Goal: Transaction & Acquisition: Purchase product/service

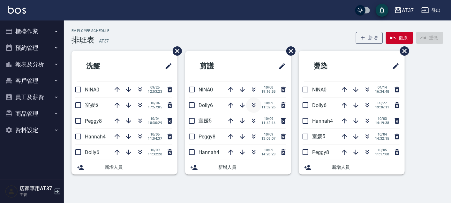
click at [255, 102] on icon "button" at bounding box center [254, 105] width 8 height 8
click at [252, 104] on icon "button" at bounding box center [254, 105] width 8 height 8
click at [253, 102] on icon "button" at bounding box center [254, 105] width 8 height 8
click at [254, 105] on icon "button" at bounding box center [254, 105] width 8 height 8
click at [255, 105] on icon "button" at bounding box center [254, 105] width 8 height 8
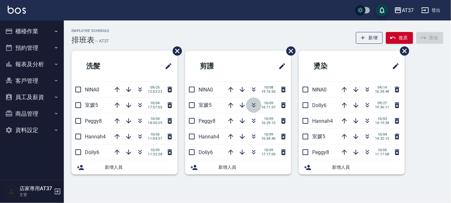
click at [254, 103] on icon "button" at bounding box center [254, 104] width 4 height 2
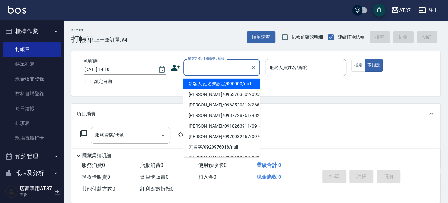
click at [212, 69] on input "顧客姓名/手機號碼/編號" at bounding box center [216, 67] width 61 height 11
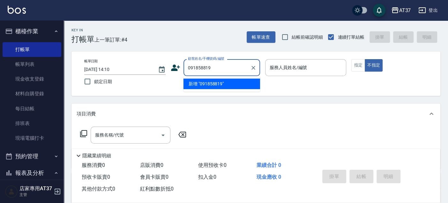
type input "0918588191"
click at [252, 70] on icon "Clear" at bounding box center [253, 67] width 6 height 6
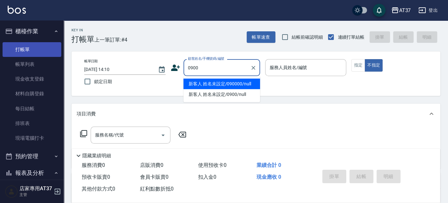
type input "新客人 姓名未設定/090000/null"
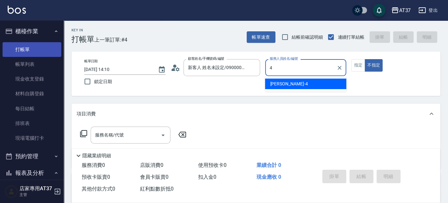
type input "[PERSON_NAME]-4"
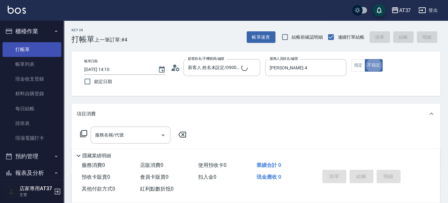
type button "false"
type input "新客人 姓名未設定/0900/null"
click at [97, 132] on div "服務名稱/代號 服務名稱/代號" at bounding box center [131, 134] width 80 height 17
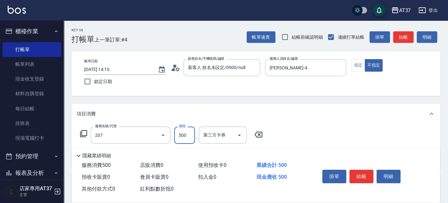
type input "B精油洗+剪(207)"
click at [354, 171] on button "結帳" at bounding box center [362, 175] width 24 height 13
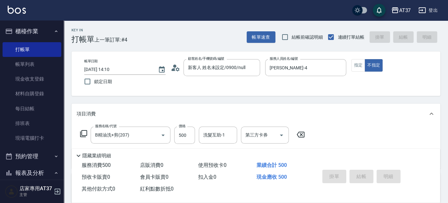
type input "[DATE] 15:29"
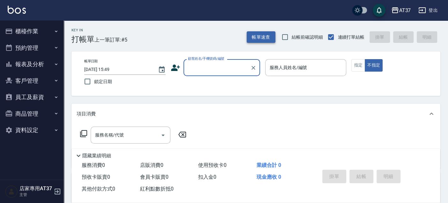
click at [259, 35] on button "帳單速查" at bounding box center [261, 37] width 29 height 12
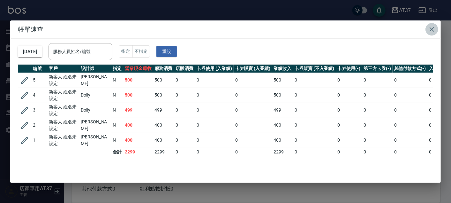
click at [431, 29] on icon "button" at bounding box center [432, 30] width 8 height 8
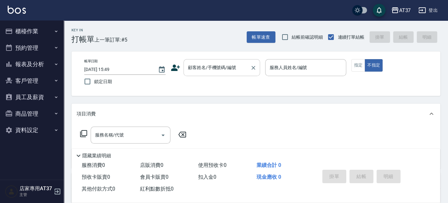
click at [217, 69] on div "顧客姓名/手機號碼/編號 顧客姓名/手機號碼/編號" at bounding box center [222, 67] width 77 height 17
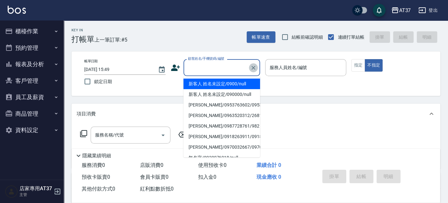
click at [252, 66] on icon "Clear" at bounding box center [254, 68] width 4 height 4
click at [23, 64] on button "報表及分析" at bounding box center [32, 64] width 59 height 17
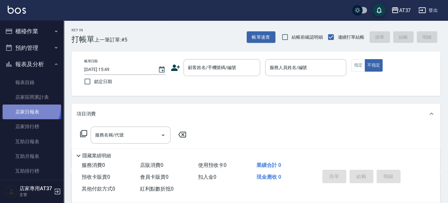
click at [21, 106] on link "店家日報表" at bounding box center [32, 111] width 59 height 15
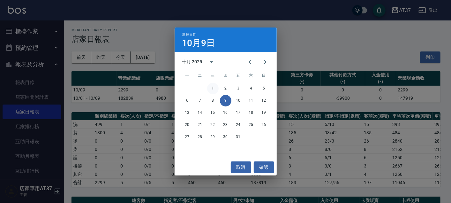
click at [214, 89] on button "1" at bounding box center [212, 88] width 11 height 11
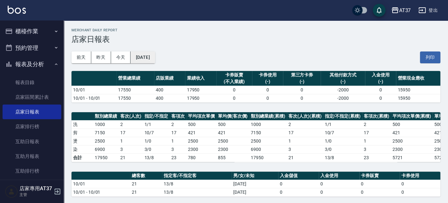
click at [145, 53] on button "2025/10/01" at bounding box center [143, 57] width 24 height 12
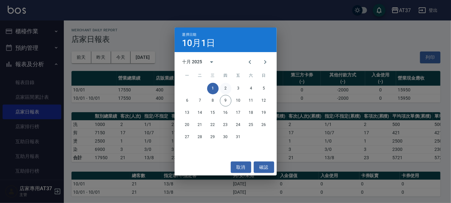
click at [229, 86] on button "2" at bounding box center [225, 88] width 11 height 11
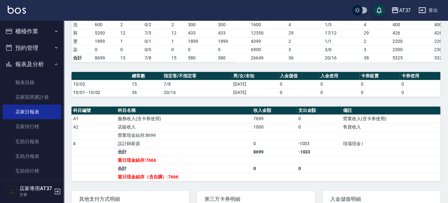
scroll to position [106, 0]
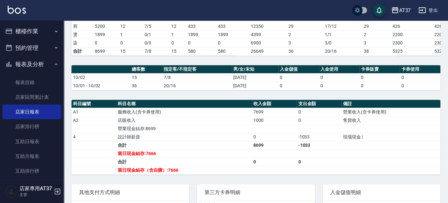
click at [269, 140] on td "0" at bounding box center [274, 136] width 45 height 8
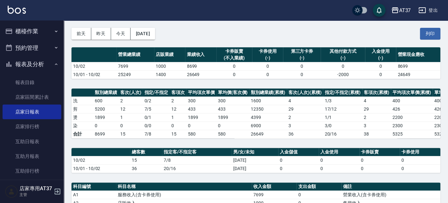
scroll to position [0, 0]
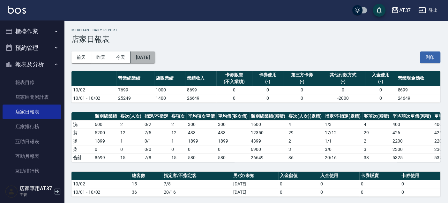
click at [149, 57] on button "2025/10/02" at bounding box center [143, 57] width 24 height 12
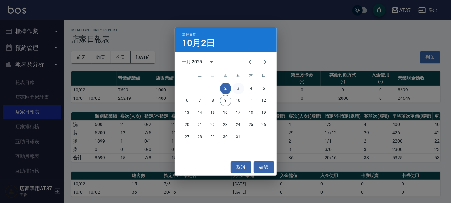
click at [237, 87] on button "3" at bounding box center [238, 88] width 11 height 11
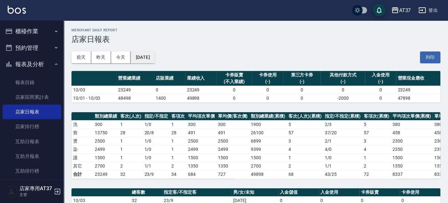
click at [136, 55] on button "2025/10/03" at bounding box center [143, 57] width 24 height 12
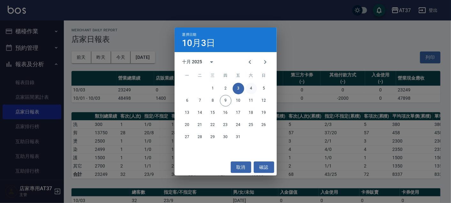
click at [253, 87] on button "4" at bounding box center [250, 88] width 11 height 11
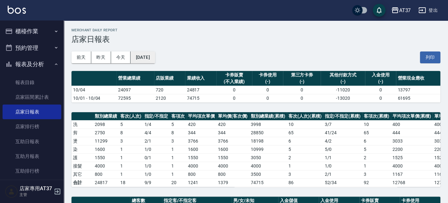
click at [155, 53] on button "2025/10/04" at bounding box center [143, 57] width 24 height 12
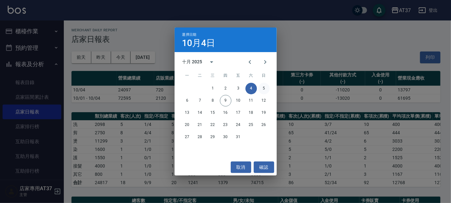
click at [264, 87] on button "5" at bounding box center [263, 88] width 11 height 11
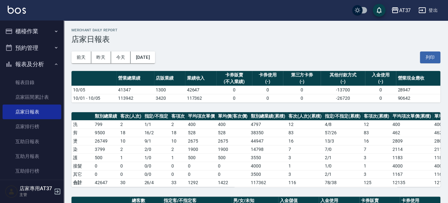
click at [229, 49] on div "前天 昨天 今天 2025/10/05 列印" at bounding box center [255, 57] width 369 height 27
click at [154, 57] on button "[DATE]" at bounding box center [143, 57] width 24 height 12
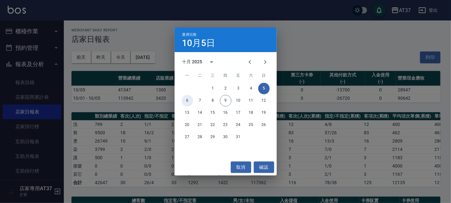
drag, startPoint x: 191, startPoint y: 97, endPoint x: 211, endPoint y: 93, distance: 20.3
click at [191, 97] on button "6" at bounding box center [187, 100] width 11 height 11
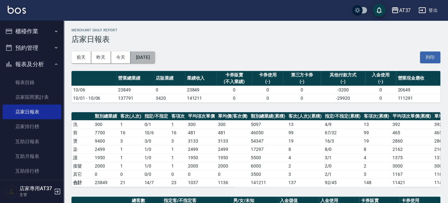
click at [155, 56] on button "2025/10/06" at bounding box center [143, 57] width 24 height 12
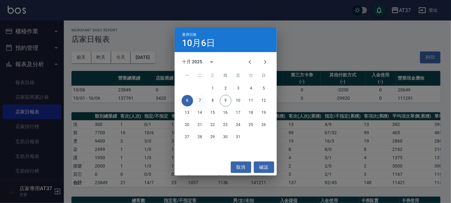
click at [199, 97] on button "7" at bounding box center [199, 100] width 11 height 11
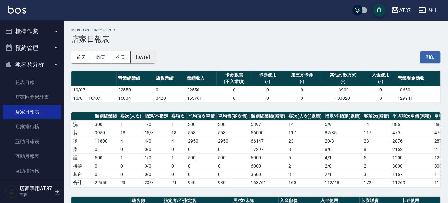
click at [155, 57] on button "2025/10/07" at bounding box center [143, 57] width 24 height 12
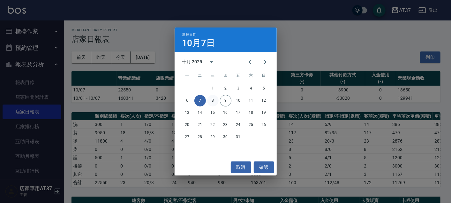
click at [211, 100] on button "8" at bounding box center [212, 100] width 11 height 11
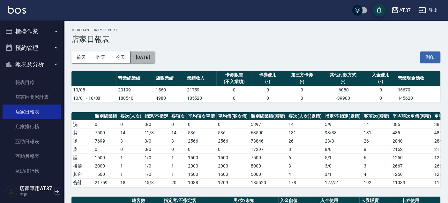
click at [155, 57] on button "[DATE]" at bounding box center [143, 57] width 24 height 12
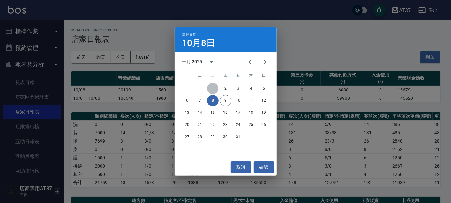
click at [214, 86] on button "1" at bounding box center [212, 88] width 11 height 11
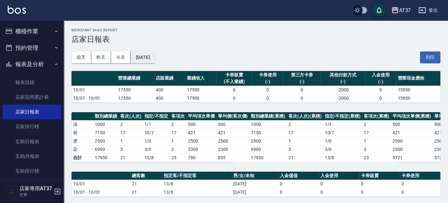
click at [155, 54] on button "[DATE]" at bounding box center [143, 57] width 24 height 12
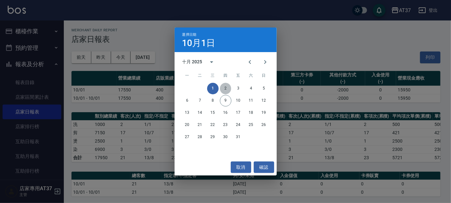
click at [224, 87] on button "2" at bounding box center [225, 88] width 11 height 11
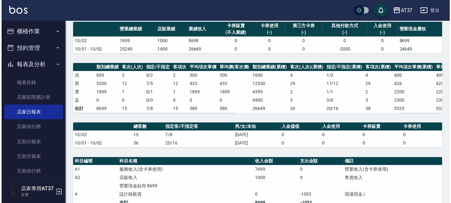
scroll to position [28, 0]
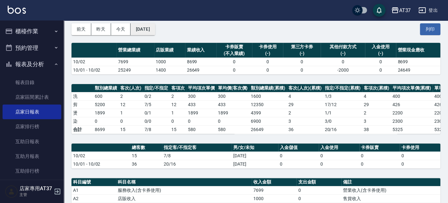
click at [152, 30] on button "[DATE]" at bounding box center [143, 29] width 24 height 12
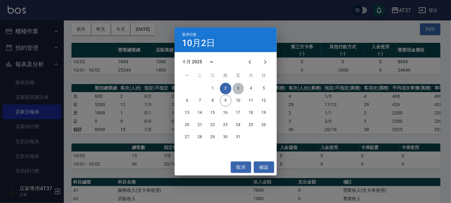
click at [238, 87] on button "3" at bounding box center [238, 88] width 11 height 11
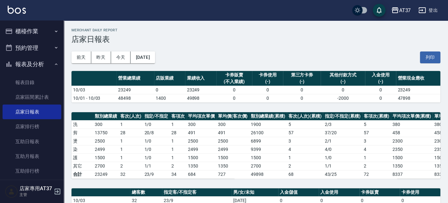
drag, startPoint x: 238, startPoint y: 87, endPoint x: 211, endPoint y: 59, distance: 38.8
click at [211, 59] on div "前天 昨天 今天 2025/10/03 列印" at bounding box center [255, 57] width 369 height 27
click at [155, 58] on button "2025/10/03" at bounding box center [143, 57] width 24 height 12
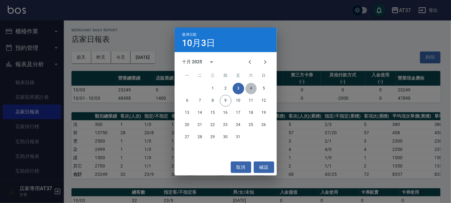
click at [251, 87] on button "4" at bounding box center [250, 88] width 11 height 11
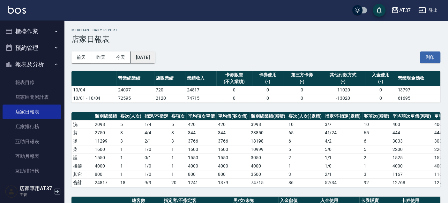
click at [155, 58] on button "[DATE]" at bounding box center [143, 57] width 24 height 12
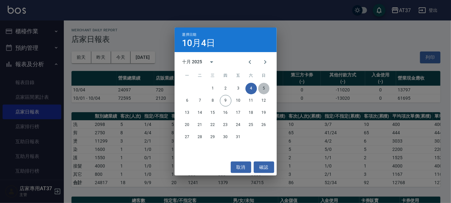
click at [265, 89] on button "5" at bounding box center [263, 88] width 11 height 11
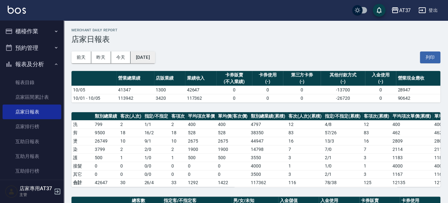
click at [155, 56] on button "[DATE]" at bounding box center [143, 57] width 24 height 12
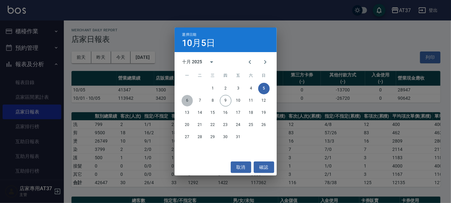
click at [188, 99] on button "6" at bounding box center [187, 100] width 11 height 11
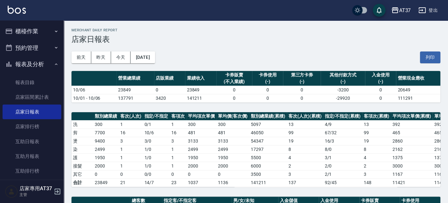
drag, startPoint x: 188, startPoint y: 99, endPoint x: 290, endPoint y: 45, distance: 115.1
click at [290, 45] on div "前天 昨天 今天 2025/10/06 列印" at bounding box center [255, 57] width 369 height 27
click at [155, 56] on button "2025/10/06" at bounding box center [143, 57] width 24 height 12
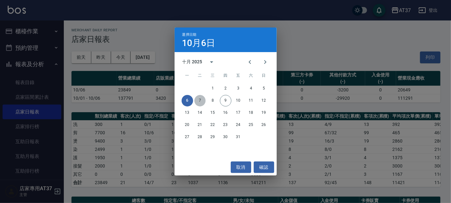
click at [200, 99] on button "7" at bounding box center [199, 100] width 11 height 11
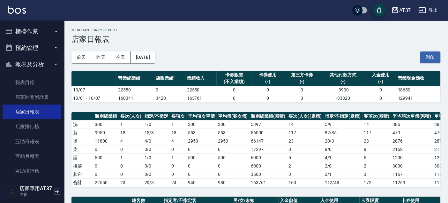
drag, startPoint x: 200, startPoint y: 99, endPoint x: 218, endPoint y: 53, distance: 49.4
click at [218, 53] on div "前天 昨天 今天 2025/10/07 列印" at bounding box center [255, 57] width 369 height 27
click at [155, 59] on button "2025/10/07" at bounding box center [143, 57] width 24 height 12
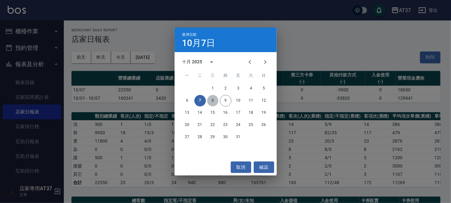
click at [212, 98] on button "8" at bounding box center [212, 100] width 11 height 11
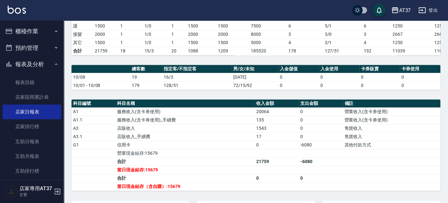
scroll to position [142, 0]
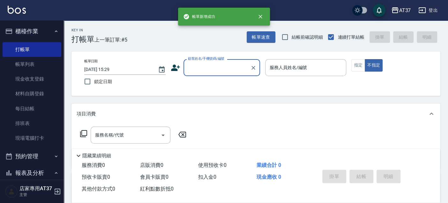
click at [211, 32] on div "Key In 打帳單 上一筆訂單:#5 帳單速查 結帳前確認明細 連續打單結帳 掛單 結帳 明細" at bounding box center [252, 31] width 377 height 23
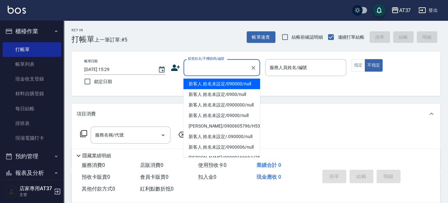
click at [194, 68] on input "顧客姓名/手機號碼/編號" at bounding box center [216, 67] width 61 height 11
click at [210, 88] on li "新客人 姓名未設定/090000/null" at bounding box center [222, 84] width 77 height 11
type input "新客人 姓名未設定/090000/null"
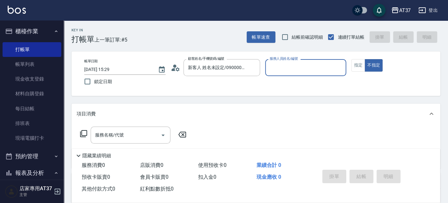
click at [334, 68] on input "服務人員姓名/編號" at bounding box center [306, 67] width 76 height 11
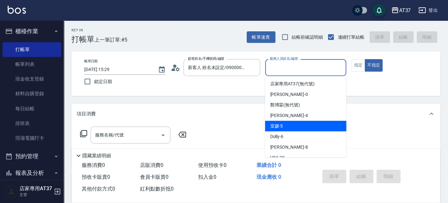
click at [331, 128] on div "室媛 -5" at bounding box center [305, 126] width 81 height 11
type input "室媛-5"
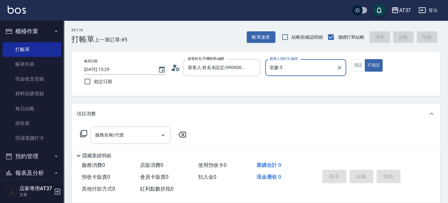
click at [123, 138] on input "服務名稱/代號" at bounding box center [126, 134] width 64 height 11
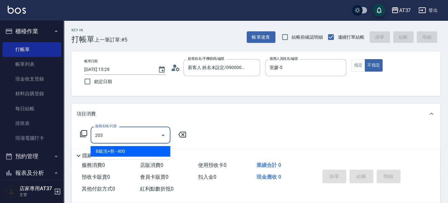
type input "B級洗+剪(203)"
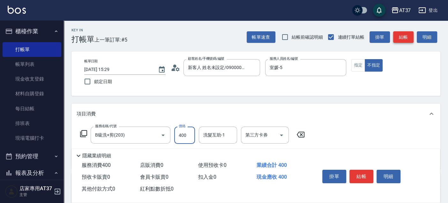
click at [397, 36] on button "結帳" at bounding box center [403, 37] width 20 height 12
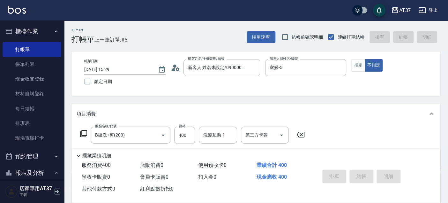
type input "2025/10/09 16:35"
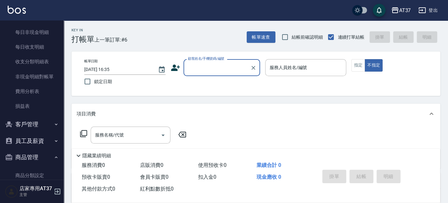
scroll to position [567, 0]
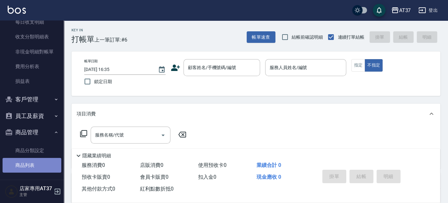
click at [36, 162] on link "商品列表" at bounding box center [32, 165] width 59 height 15
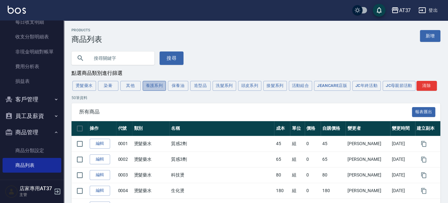
click at [153, 82] on button "養護系列" at bounding box center [155, 86] width 24 height 10
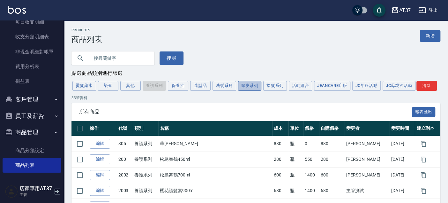
click at [259, 83] on button "頭皮系列" at bounding box center [250, 86] width 24 height 10
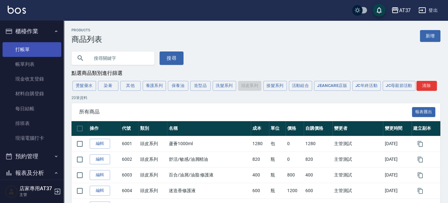
click at [26, 50] on link "打帳單" at bounding box center [32, 49] width 59 height 15
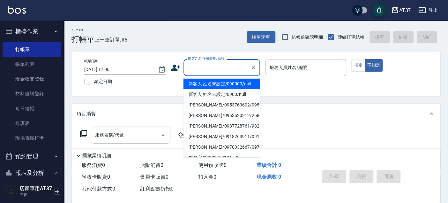
click at [198, 67] on input "顧客姓名/手機號碼/編號" at bounding box center [216, 67] width 61 height 11
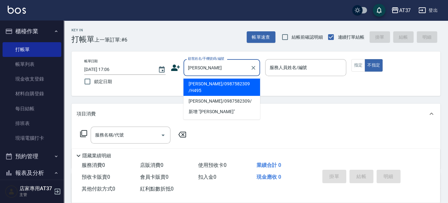
click at [200, 86] on li "董彥彬/0987582309 /H495" at bounding box center [222, 87] width 77 height 17
type input "董彥彬/0987582309 /H495"
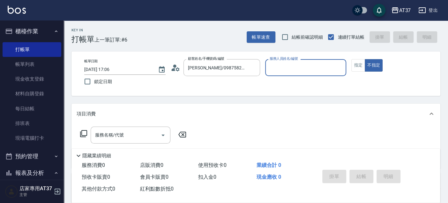
type input "[PERSON_NAME]-4"
click at [352, 67] on button "指定" at bounding box center [358, 65] width 14 height 12
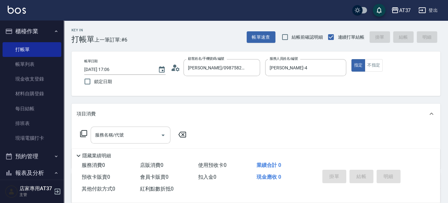
click at [126, 141] on div "服務名稱/代號" at bounding box center [131, 134] width 80 height 17
type input "6"
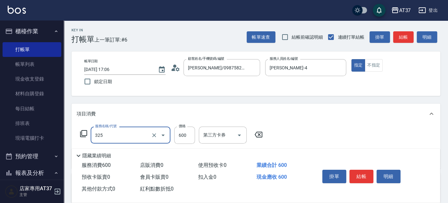
type input "局部燙(325)"
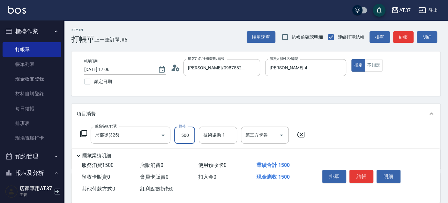
click at [180, 137] on input "1500" at bounding box center [184, 134] width 21 height 17
type input "900"
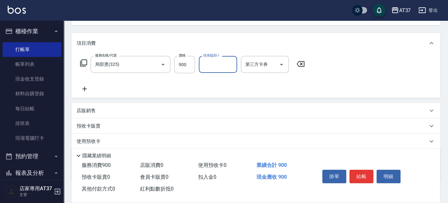
scroll to position [71, 0]
click at [85, 86] on icon at bounding box center [85, 89] width 16 height 8
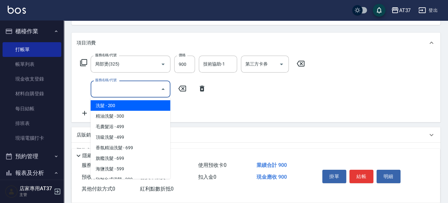
click at [102, 88] on input "服務名稱/代號" at bounding box center [126, 88] width 64 height 11
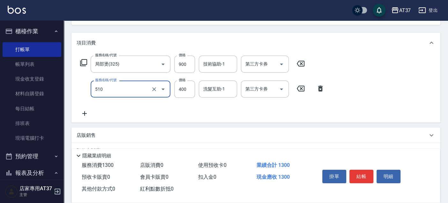
type input "自備護髮(510)"
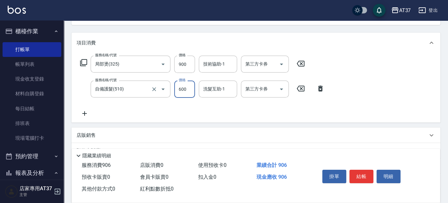
type input "600"
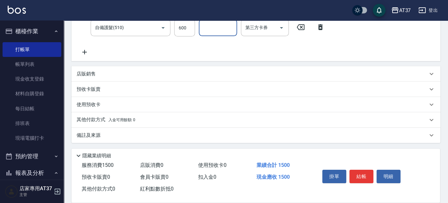
click at [88, 50] on icon at bounding box center [85, 52] width 16 height 8
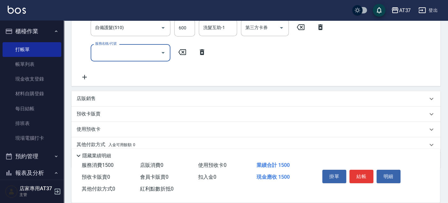
scroll to position [129, 0]
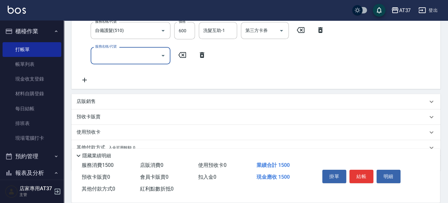
click at [106, 57] on input "服務名稱/代號" at bounding box center [126, 55] width 64 height 11
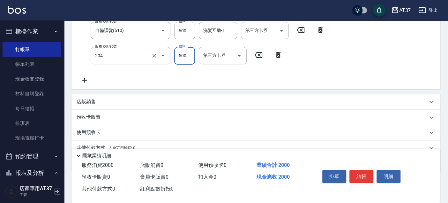
type input "A級洗+剪(204)"
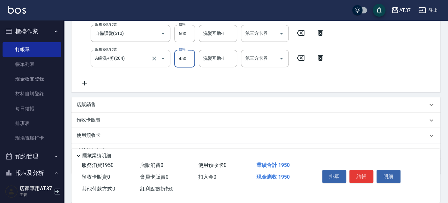
type input "450"
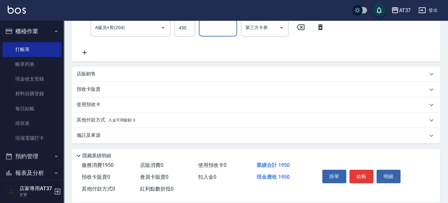
scroll to position [122, 0]
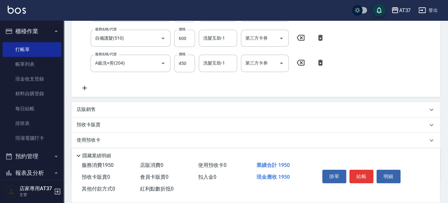
click at [85, 87] on icon at bounding box center [84, 88] width 4 height 4
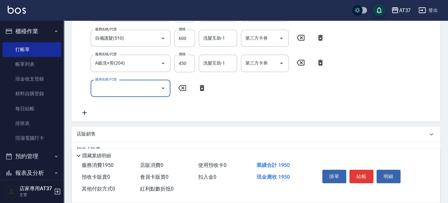
click at [202, 87] on icon at bounding box center [202, 88] width 16 height 8
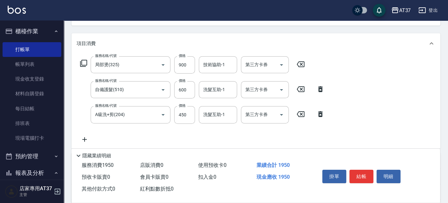
scroll to position [51, 0]
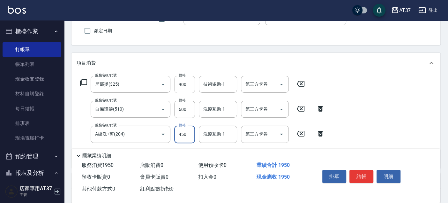
click at [187, 82] on input "900" at bounding box center [184, 84] width 21 height 17
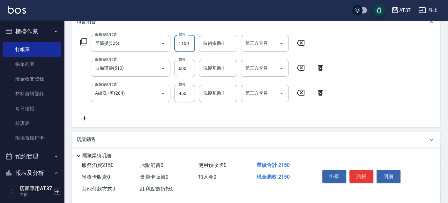
scroll to position [157, 0]
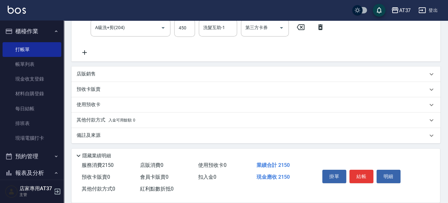
type input "1100"
click at [98, 120] on p "其他付款方式 入金可用餘額: 0" at bounding box center [106, 120] width 59 height 7
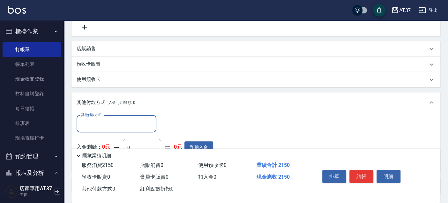
scroll to position [192, 0]
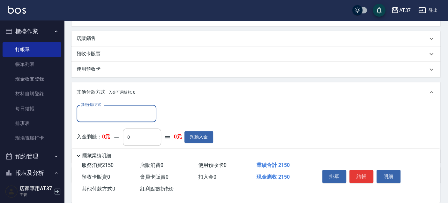
click at [113, 35] on div "店販銷售" at bounding box center [252, 38] width 351 height 7
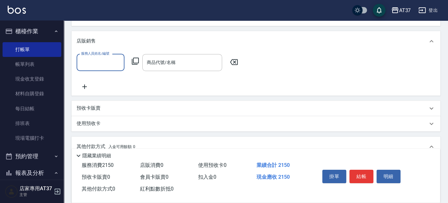
scroll to position [0, 0]
click at [99, 68] on div "服務人員姓名/編號" at bounding box center [101, 62] width 48 height 17
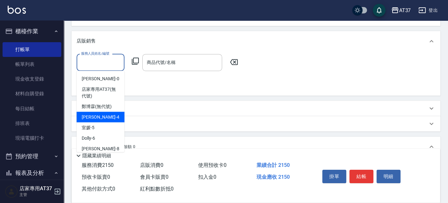
click at [105, 111] on div "[PERSON_NAME] -4" at bounding box center [101, 116] width 48 height 11
type input "[PERSON_NAME]-4"
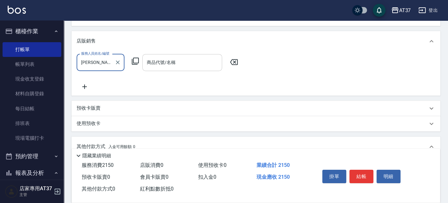
click at [170, 60] on div "商品代號/名稱 商品代號/名稱" at bounding box center [182, 62] width 80 height 17
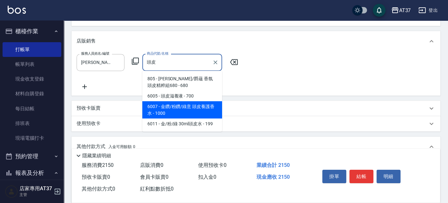
click at [182, 105] on span "6007 - 金鑽/粉鑽/綠意 頭皮養護香水 - 1000" at bounding box center [182, 109] width 80 height 17
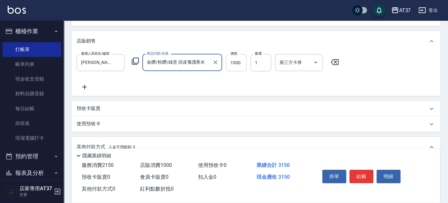
type input "金鑽/粉鑽/綠意 頭皮養護香水"
click at [237, 68] on input "1000" at bounding box center [236, 62] width 21 height 17
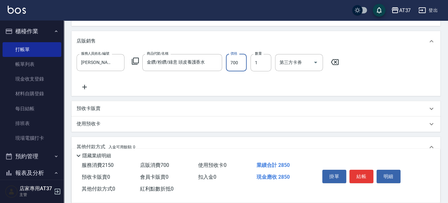
type input "700"
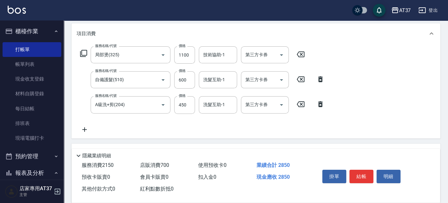
scroll to position [15, 0]
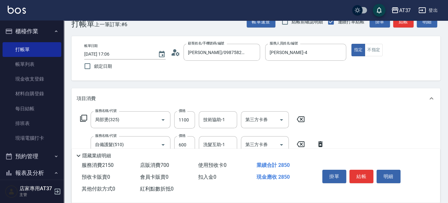
click at [360, 172] on button "結帳" at bounding box center [362, 175] width 24 height 13
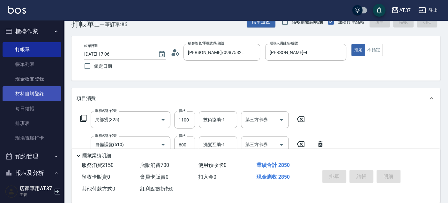
type input "2025/10/09 17:08"
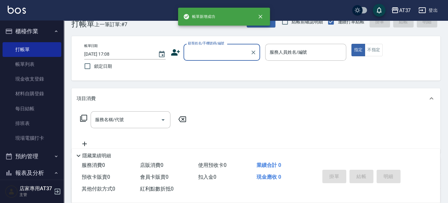
scroll to position [213, 0]
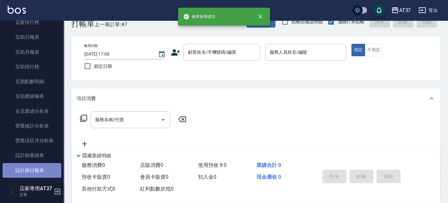
click at [41, 166] on link "設計師日報表" at bounding box center [32, 170] width 59 height 15
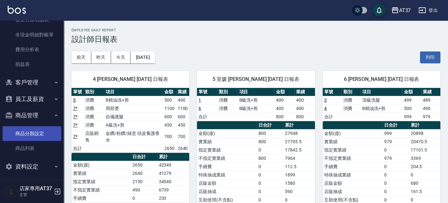
scroll to position [586, 0]
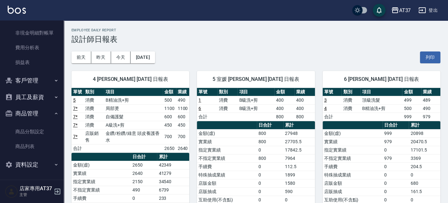
click at [27, 80] on button "客戶管理" at bounding box center [32, 80] width 59 height 17
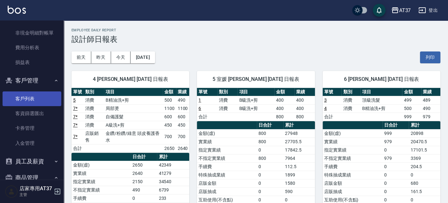
click at [34, 100] on link "客戶列表" at bounding box center [32, 98] width 59 height 15
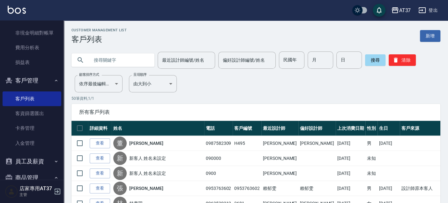
scroll to position [650, 0]
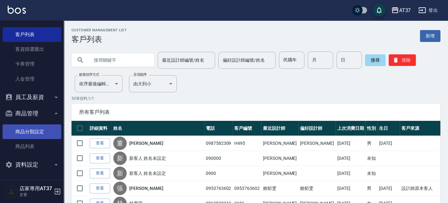
click at [34, 146] on link "商品列表" at bounding box center [32, 146] width 59 height 15
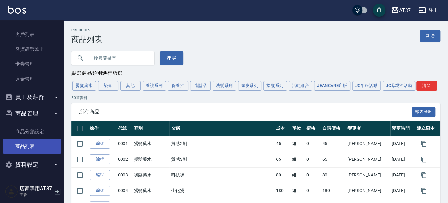
click at [28, 145] on link "商品列表" at bounding box center [32, 146] width 59 height 15
click at [253, 83] on button "頭皮系列" at bounding box center [250, 86] width 24 height 10
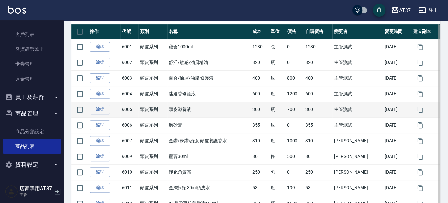
scroll to position [61, 0]
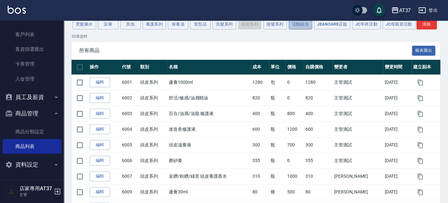
click at [305, 26] on button "活動組合" at bounding box center [301, 24] width 24 height 10
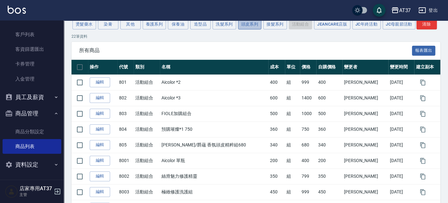
click at [248, 25] on button "頭皮系列" at bounding box center [250, 24] width 24 height 10
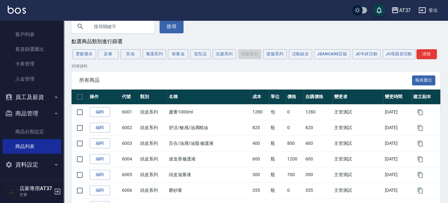
scroll to position [0, 0]
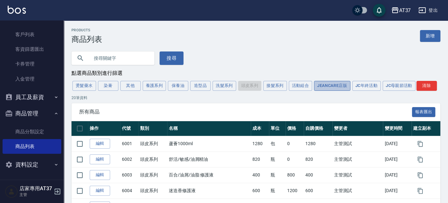
click at [325, 86] on button "JeanCare店販" at bounding box center [332, 86] width 36 height 10
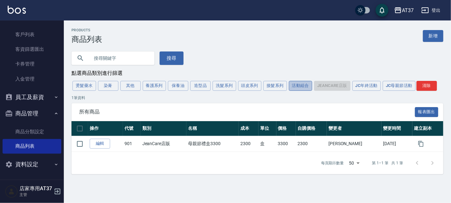
click at [300, 85] on button "活動組合" at bounding box center [301, 86] width 24 height 10
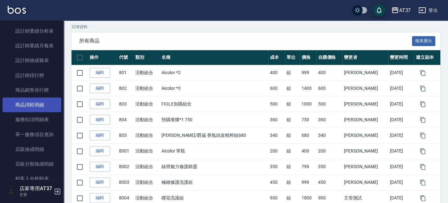
scroll to position [260, 0]
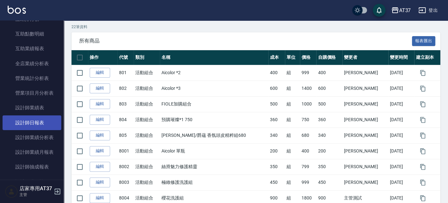
click at [39, 122] on link "設計師日報表" at bounding box center [32, 122] width 59 height 15
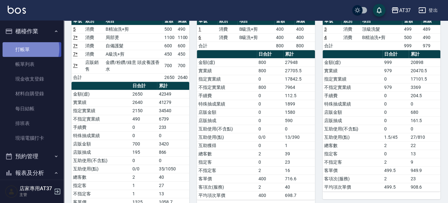
click at [25, 49] on link "打帳單" at bounding box center [32, 49] width 59 height 15
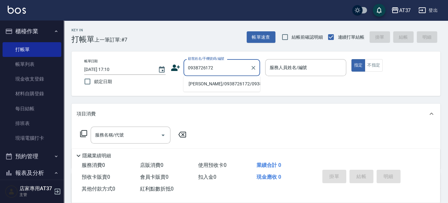
click at [237, 82] on li "蔡承勳/0938726172/0938726172" at bounding box center [222, 84] width 77 height 11
type input "蔡承勳/0938726172/0938726172"
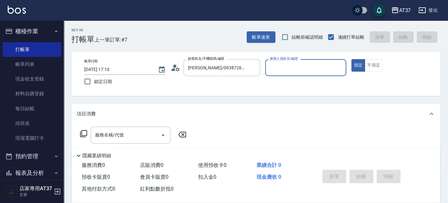
click at [290, 61] on div "服務人員姓名/編號" at bounding box center [305, 67] width 81 height 17
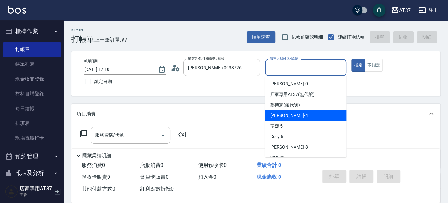
click at [294, 114] on div "[PERSON_NAME] -4" at bounding box center [305, 115] width 81 height 11
type input "[PERSON_NAME]-4"
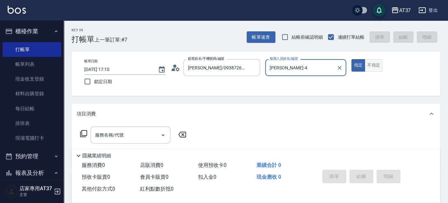
click at [375, 64] on button "不指定" at bounding box center [374, 65] width 18 height 12
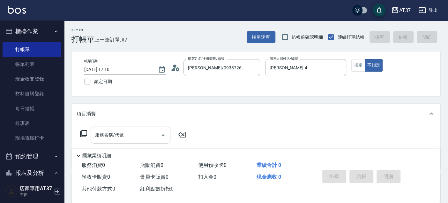
click at [137, 131] on input "服務名稱/代號" at bounding box center [126, 134] width 64 height 11
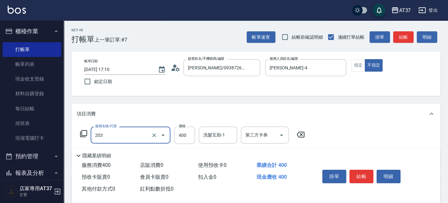
type input "B級洗+剪(203)"
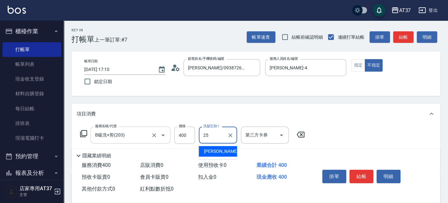
type input "子筠-25"
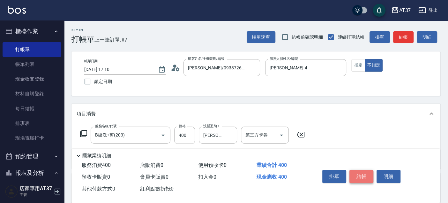
click at [369, 176] on button "結帳" at bounding box center [362, 175] width 24 height 13
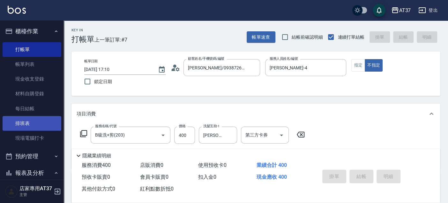
type input "2025/10/09 17:37"
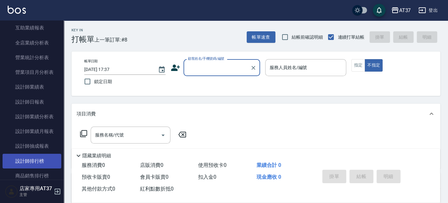
scroll to position [283, 0]
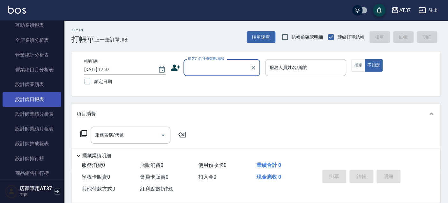
click at [39, 97] on link "設計師日報表" at bounding box center [32, 99] width 59 height 15
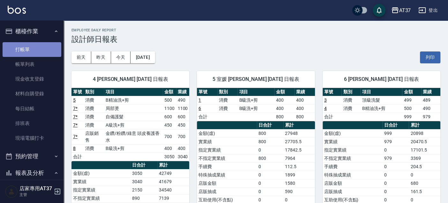
click at [35, 46] on link "打帳單" at bounding box center [32, 49] width 59 height 15
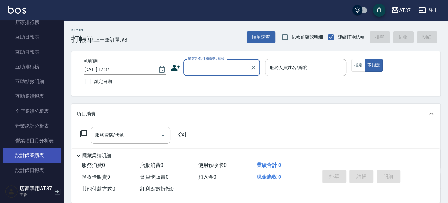
scroll to position [283, 0]
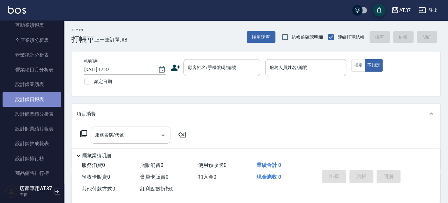
click at [40, 99] on link "設計師日報表" at bounding box center [32, 99] width 59 height 15
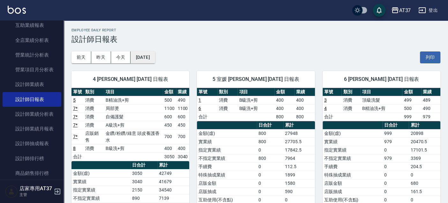
click at [149, 55] on button "[DATE]" at bounding box center [143, 57] width 24 height 12
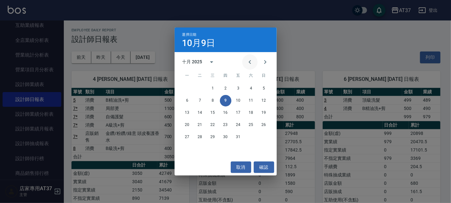
click at [247, 61] on icon "Previous month" at bounding box center [250, 62] width 8 height 8
click at [199, 138] on button "30" at bounding box center [199, 136] width 11 height 11
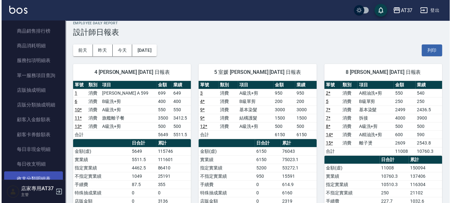
scroll to position [390, 0]
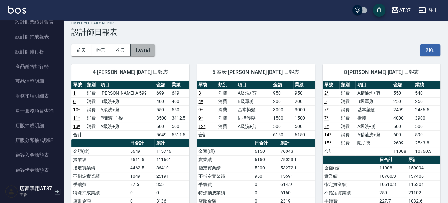
click at [136, 52] on button "[DATE]" at bounding box center [143, 50] width 24 height 12
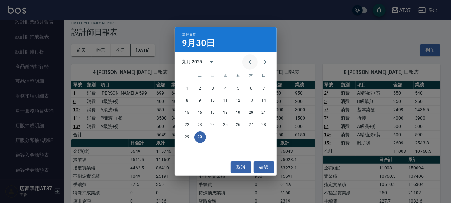
click at [252, 58] on icon "Previous month" at bounding box center [250, 62] width 8 height 8
click at [264, 137] on button "31" at bounding box center [263, 136] width 11 height 11
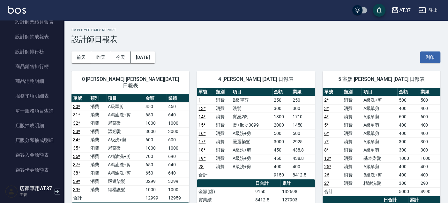
click at [146, 50] on div "前天 昨天 今天 2025/08/31 列印" at bounding box center [255, 57] width 369 height 27
click at [147, 55] on button "[DATE]" at bounding box center [143, 57] width 24 height 12
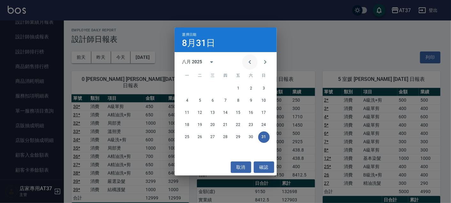
click at [250, 58] on icon "Previous month" at bounding box center [250, 62] width 8 height 8
click at [225, 137] on button "31" at bounding box center [225, 136] width 11 height 11
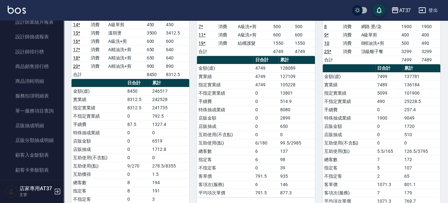
scroll to position [35, 0]
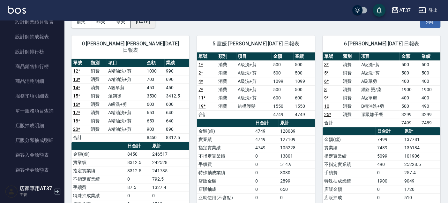
click at [155, 23] on button "[DATE]" at bounding box center [143, 22] width 24 height 12
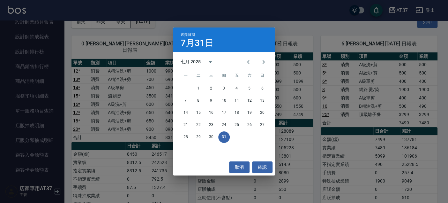
scroll to position [0, 0]
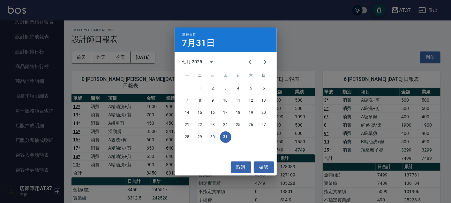
click at [211, 135] on button "30" at bounding box center [212, 136] width 11 height 11
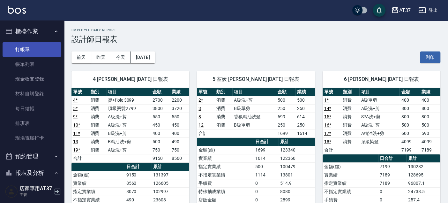
drag, startPoint x: 34, startPoint y: 46, endPoint x: 48, endPoint y: 50, distance: 13.9
click at [34, 46] on link "打帳單" at bounding box center [32, 49] width 59 height 15
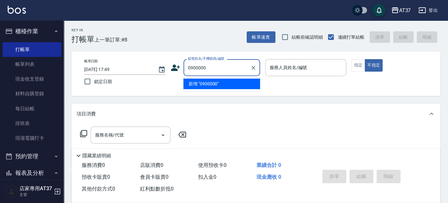
type input "0900000"
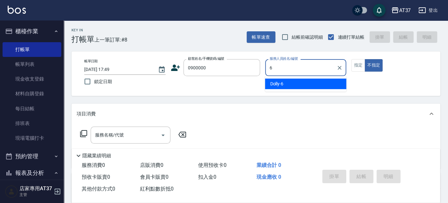
type input "Dolly-6"
type button "false"
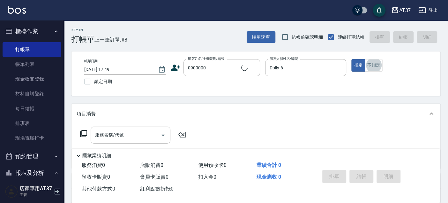
type input "新客人 姓名未設定/0900000/null"
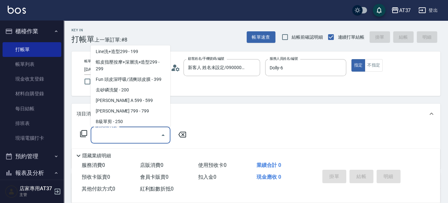
scroll to position [107, 0]
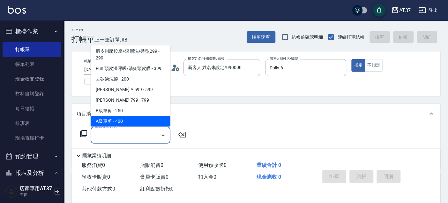
type input "A級單剪(202)"
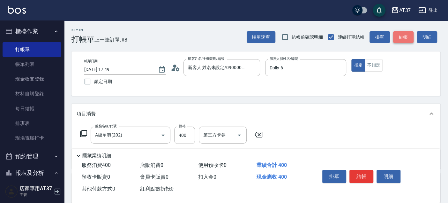
click at [403, 38] on button "結帳" at bounding box center [403, 37] width 20 height 12
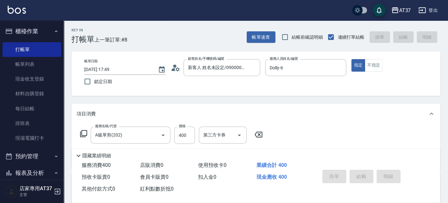
type input "2025/10/09 17:57"
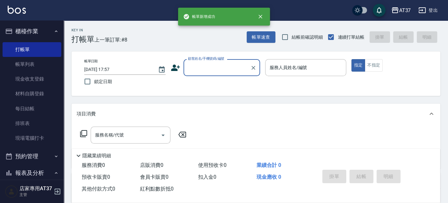
scroll to position [0, 0]
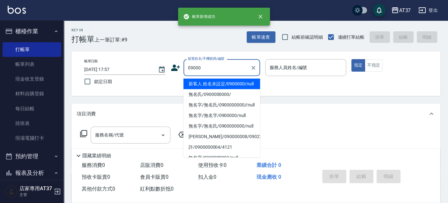
type input "新客人 姓名未設定/0900000/null"
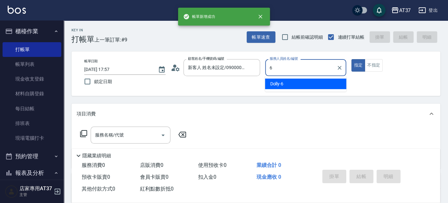
type input "Dolly-6"
type button "true"
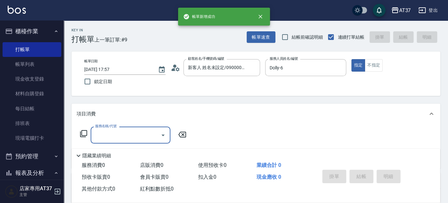
type input "新客人 姓名未設定/09000/null"
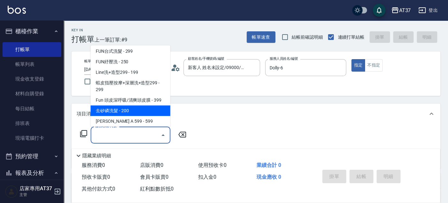
scroll to position [107, 0]
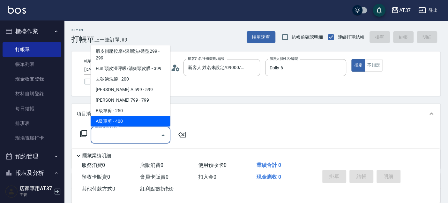
type input "A級單剪(202)"
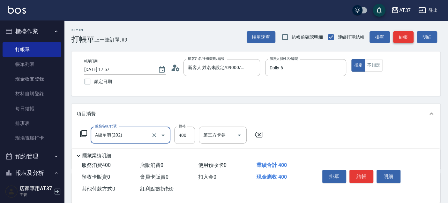
click at [403, 38] on button "結帳" at bounding box center [403, 37] width 20 height 12
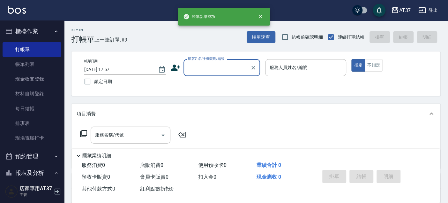
scroll to position [0, 0]
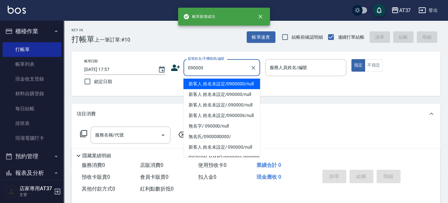
type input "新客人 姓名未設定/0900000/null"
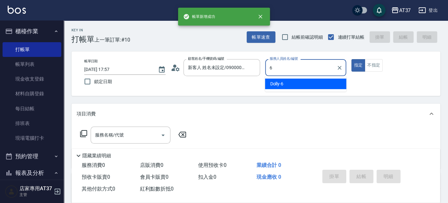
type input "Dolly-6"
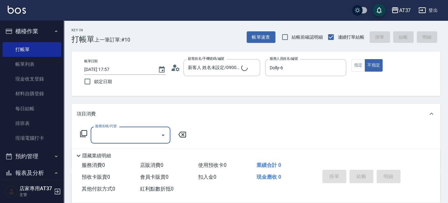
type input "新客人 姓名未設定/090000/null"
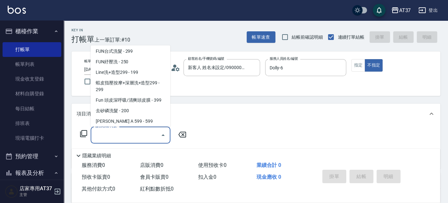
scroll to position [117, 0]
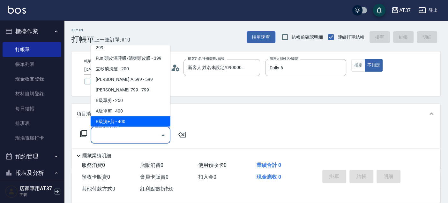
type input "B級洗+剪(203)"
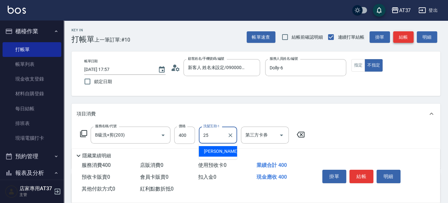
type input "子筠-25"
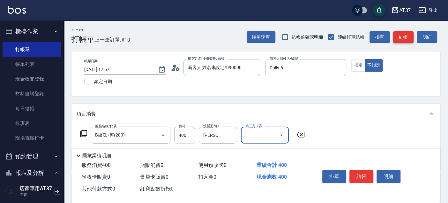
click at [403, 38] on button "結帳" at bounding box center [403, 37] width 20 height 12
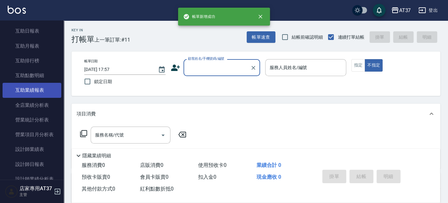
scroll to position [248, 0]
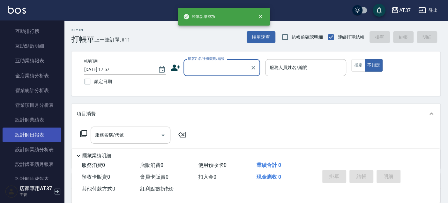
click at [39, 133] on link "設計師日報表" at bounding box center [32, 134] width 59 height 15
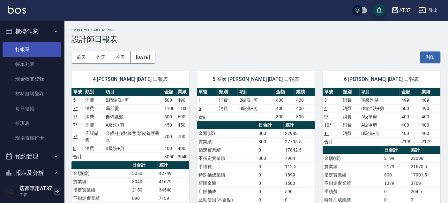
click at [19, 52] on link "打帳單" at bounding box center [32, 49] width 59 height 15
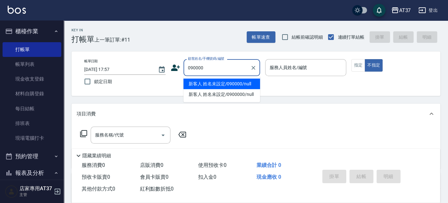
type input "新客人 姓名未設定/090000/null"
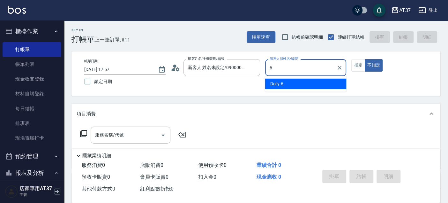
type input "6"
type button "false"
type input "Dolly-6"
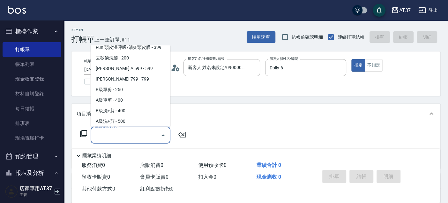
scroll to position [139, 0]
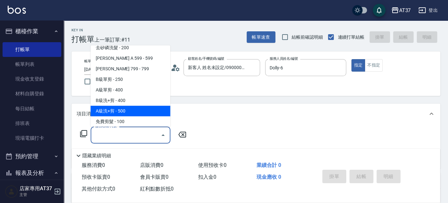
type input "A級洗+剪(204)"
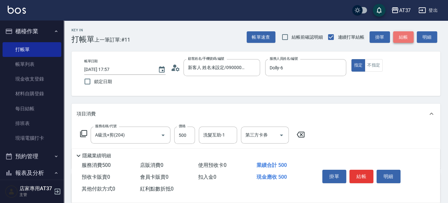
click at [405, 37] on button "結帳" at bounding box center [403, 37] width 20 height 12
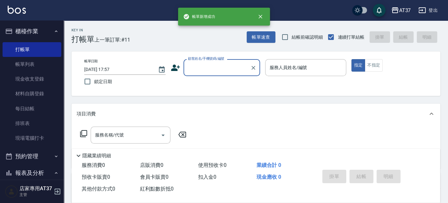
scroll to position [0, 0]
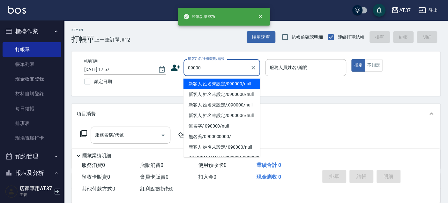
type input "新客人 姓名未設定/090000/null"
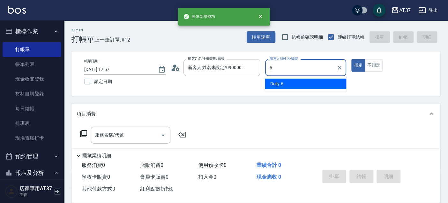
type input "6"
type button "true"
type input "Dolly-6"
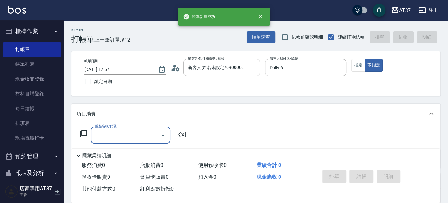
type input "新客人 姓名未設定/09000/null"
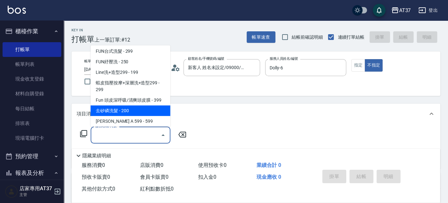
scroll to position [96, 0]
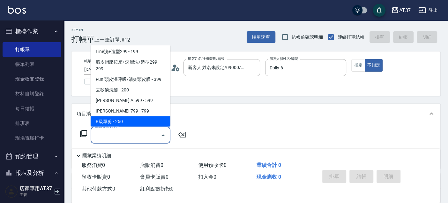
type input "B級單剪(201)"
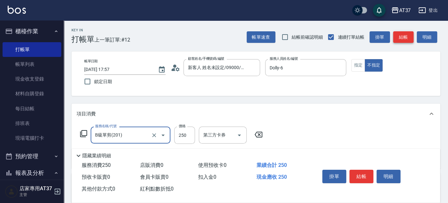
click at [405, 37] on button "結帳" at bounding box center [403, 37] width 20 height 12
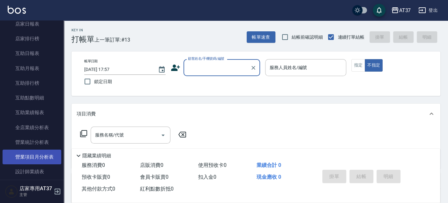
scroll to position [248, 0]
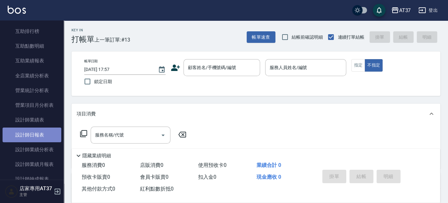
drag, startPoint x: 49, startPoint y: 131, endPoint x: 52, endPoint y: 133, distance: 3.9
click at [49, 132] on link "設計師日報表" at bounding box center [32, 134] width 59 height 15
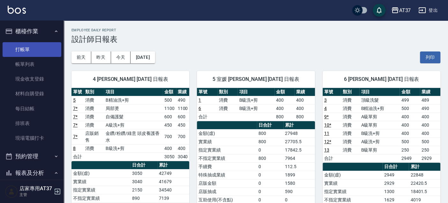
click at [46, 44] on link "打帳單" at bounding box center [32, 49] width 59 height 15
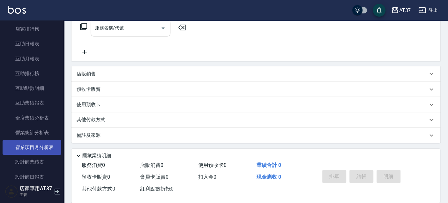
scroll to position [213, 0]
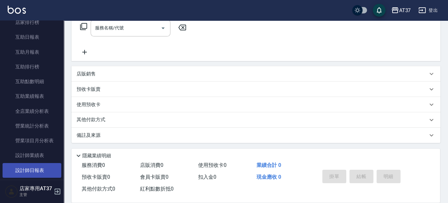
click at [45, 167] on link "設計師日報表" at bounding box center [32, 170] width 59 height 15
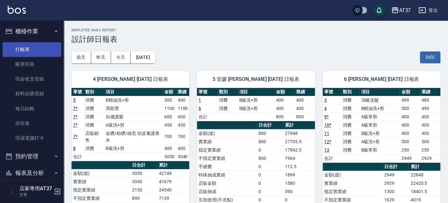
click at [34, 51] on link "打帳單" at bounding box center [32, 49] width 59 height 15
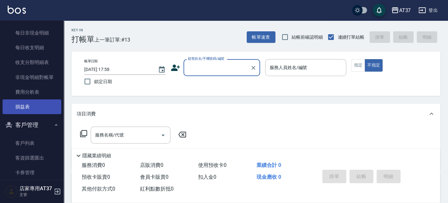
scroll to position [579, 0]
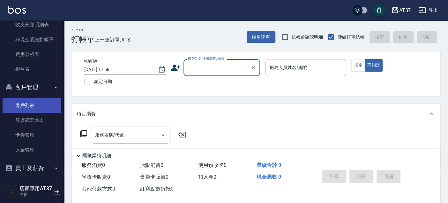
click at [35, 107] on link "客戶列表" at bounding box center [32, 105] width 59 height 15
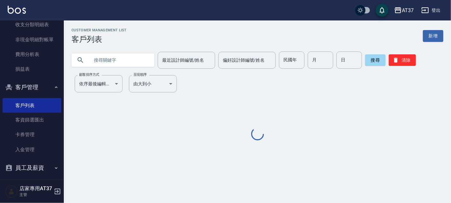
click at [115, 59] on input "text" at bounding box center [119, 59] width 60 height 17
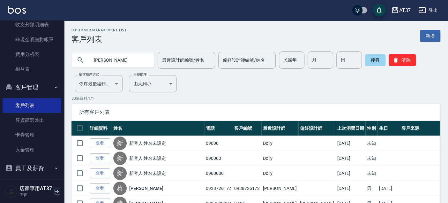
type input "陳廷"
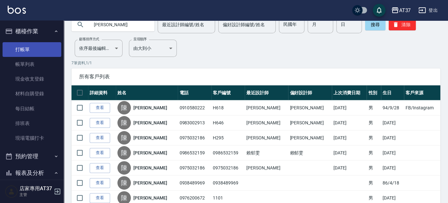
click at [27, 44] on link "打帳單" at bounding box center [32, 49] width 59 height 15
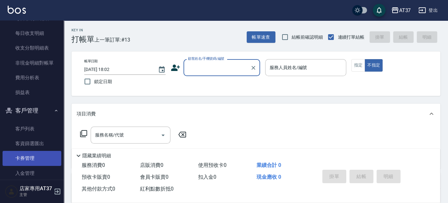
scroll to position [567, 0]
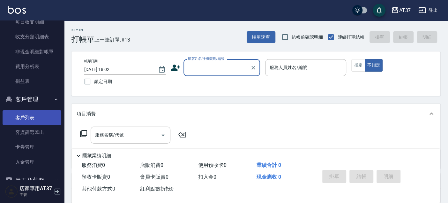
click at [28, 118] on link "客戶列表" at bounding box center [32, 117] width 59 height 15
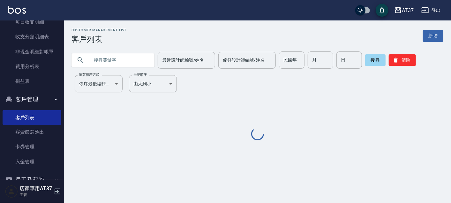
click at [105, 60] on input "text" at bounding box center [119, 59] width 60 height 17
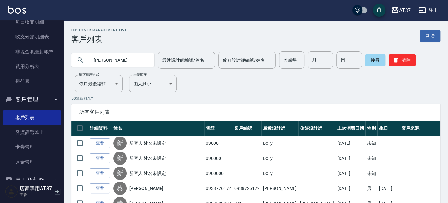
type input "陳廷"
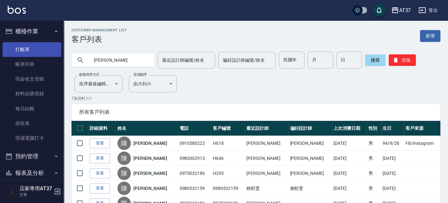
click at [23, 50] on link "打帳單" at bounding box center [32, 49] width 59 height 15
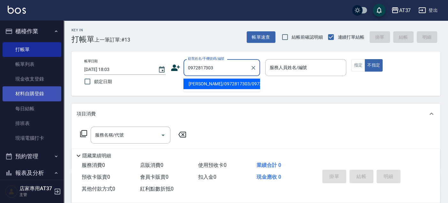
type input "彭麒瑋/0972817303/0972817303"
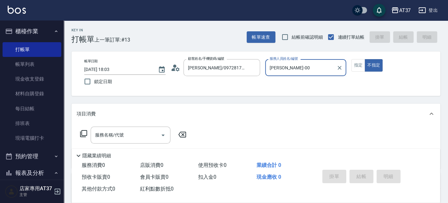
type input "NINA-0"
click at [117, 136] on div "服務名稱/代號 服務名稱/代號" at bounding box center [131, 134] width 80 height 17
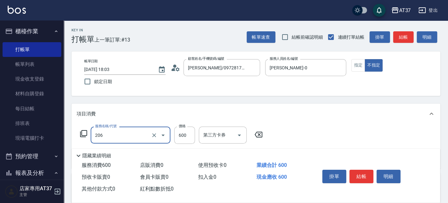
type input "A精油洗+剪(206)"
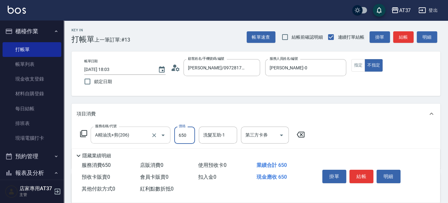
type input "650"
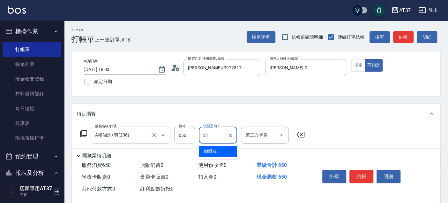
type input "微醺-21"
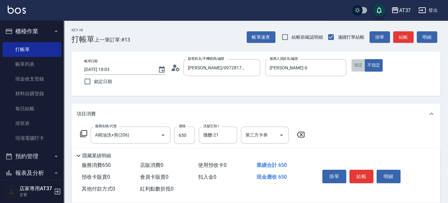
click at [361, 67] on button "指定" at bounding box center [358, 65] width 14 height 12
click at [363, 177] on button "結帳" at bounding box center [362, 175] width 24 height 13
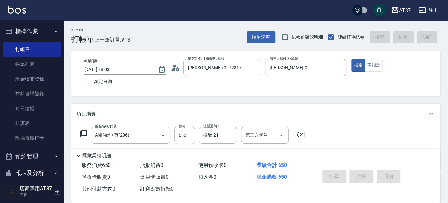
type input "2025/10/09 18:07"
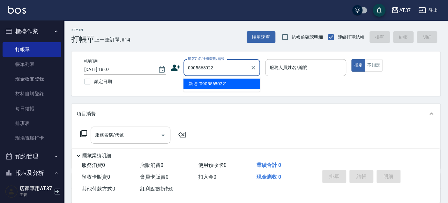
type input "0905568022"
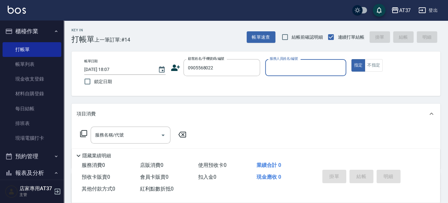
type input "0"
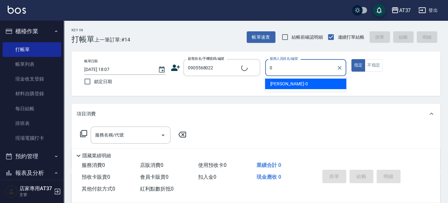
type input "黃嘉賢/0905568022/0905568022"
click at [308, 82] on div "NINA -0" at bounding box center [305, 84] width 81 height 11
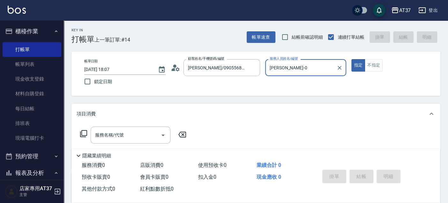
type input "NINA-0"
click at [84, 132] on icon at bounding box center [84, 134] width 8 height 8
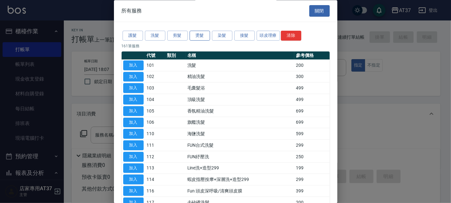
click at [200, 36] on button "燙髮" at bounding box center [200, 36] width 20 height 10
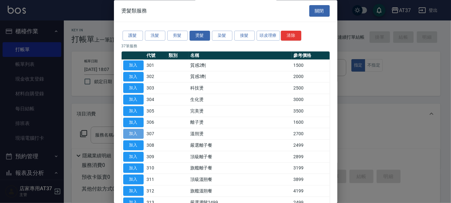
click at [137, 130] on button "加入" at bounding box center [133, 134] width 20 height 10
type input "溫朔燙(307)"
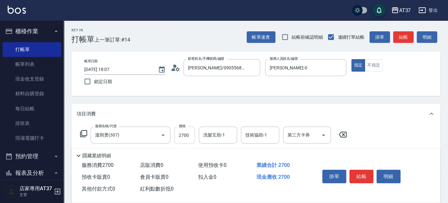
click at [186, 133] on input "2700" at bounding box center [184, 134] width 21 height 17
type input "3500"
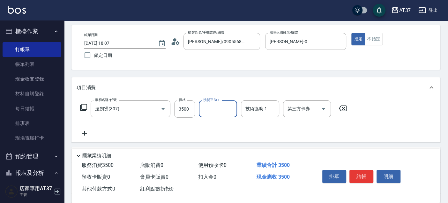
scroll to position [35, 0]
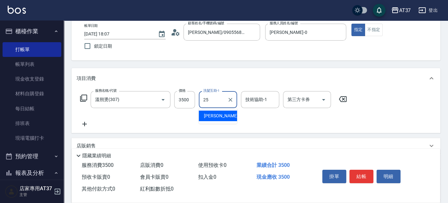
type input "子筠-25"
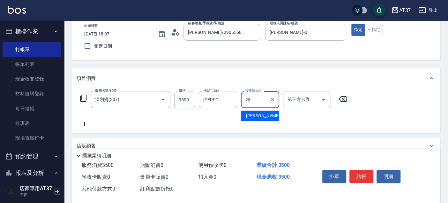
type input "子筠-25"
click at [85, 100] on icon at bounding box center [83, 97] width 7 height 7
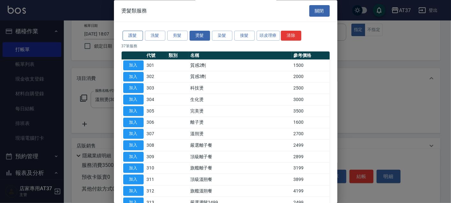
click at [130, 34] on button "護髮" at bounding box center [133, 36] width 20 height 10
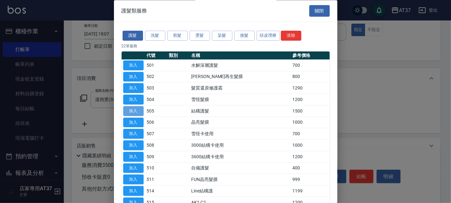
click at [134, 107] on button "加入" at bounding box center [133, 111] width 20 height 10
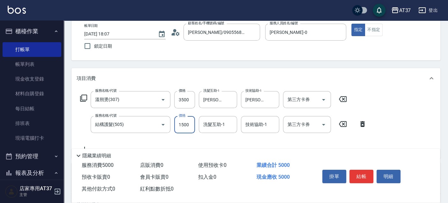
click at [179, 124] on input "1500" at bounding box center [184, 124] width 21 height 17
type input "500"
click at [361, 173] on button "結帳" at bounding box center [362, 175] width 24 height 13
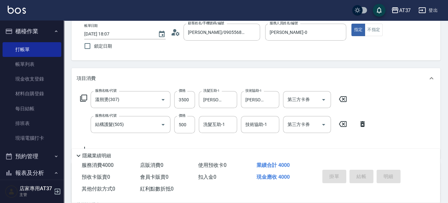
type input "2025/10/09 18:08"
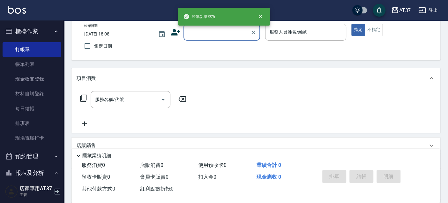
scroll to position [0, 0]
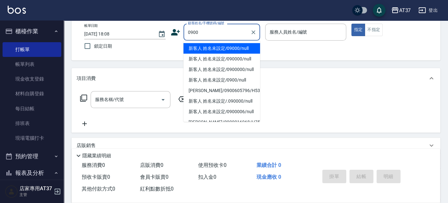
click at [222, 50] on li "新客人 姓名未設定/09000/null" at bounding box center [222, 48] width 77 height 11
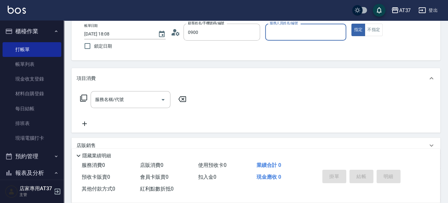
type input "新客人 姓名未設定/09000/null"
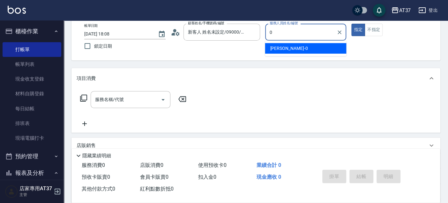
click at [276, 51] on span "NINA -0" at bounding box center [289, 48] width 38 height 7
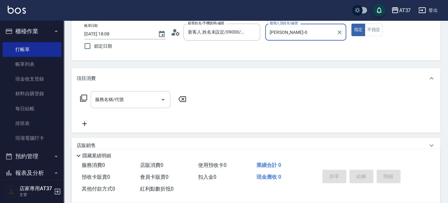
type input "NINA-0"
click at [112, 98] on div "服務名稱/代號 服務名稱/代號" at bounding box center [131, 99] width 80 height 17
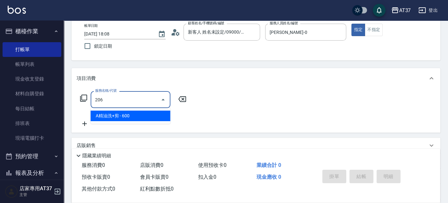
type input "A精油洗+剪(206)"
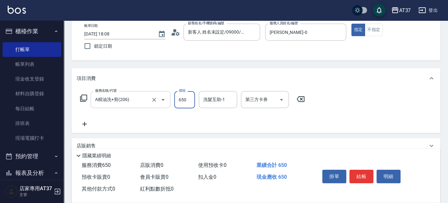
type input "650"
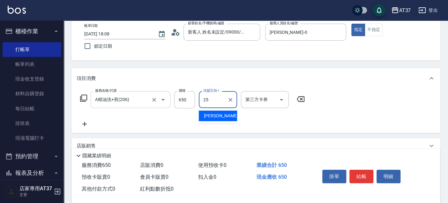
type input "子筠-25"
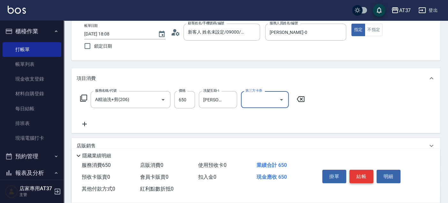
click at [363, 176] on button "結帳" at bounding box center [362, 175] width 24 height 13
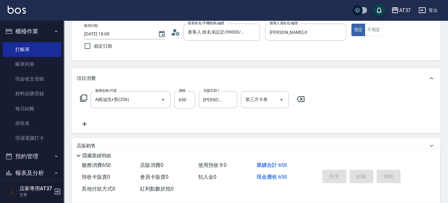
type input "2025/10/09 18:09"
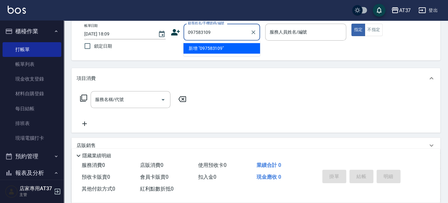
type input "097583109"
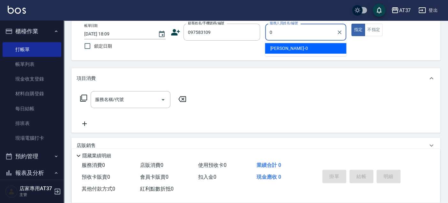
click at [314, 47] on div "NINA -0" at bounding box center [305, 48] width 81 height 11
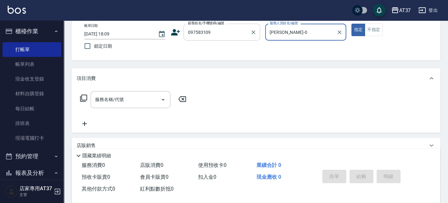
type input "NINA-0"
click at [197, 35] on input "097583109" at bounding box center [216, 31] width 61 height 11
type input "無名字/0975283109/null"
click at [140, 99] on input "服務名稱/代號" at bounding box center [126, 99] width 64 height 11
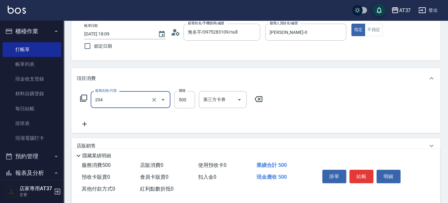
type input "A級洗+剪(204)"
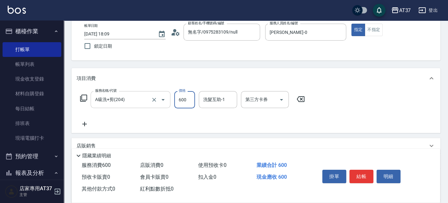
type input "600"
click at [367, 175] on button "結帳" at bounding box center [362, 175] width 24 height 13
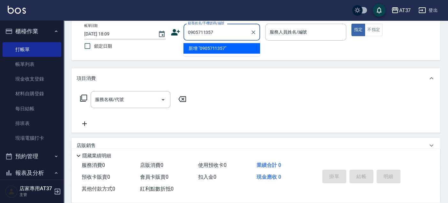
type input "0905711357"
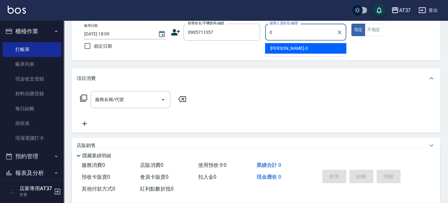
click at [290, 45] on div "NINA -0" at bounding box center [305, 48] width 81 height 11
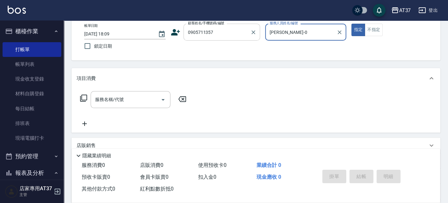
type input "NINA-0"
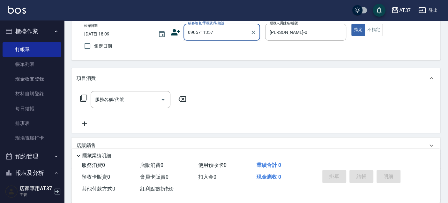
drag, startPoint x: 230, startPoint y: 32, endPoint x: 172, endPoint y: 34, distance: 57.5
click at [172, 34] on div "顧客姓名/手機號碼/編號 0905711357 顧客姓名/手機號碼/編號" at bounding box center [215, 32] width 89 height 17
click at [176, 33] on icon at bounding box center [176, 32] width 10 height 10
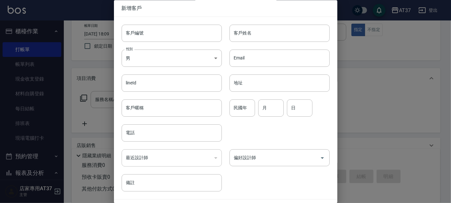
type input "0905711357"
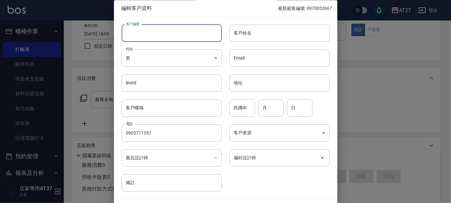
paste input "0905711357"
type input "0905711357"
click at [250, 38] on input "客戶姓名" at bounding box center [280, 33] width 100 height 17
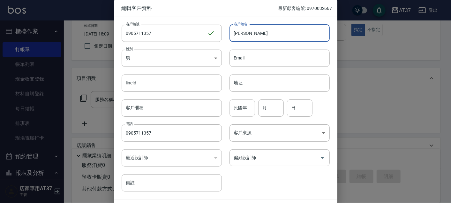
type input "王昱淇"
click at [238, 107] on div "民國年 民國年" at bounding box center [243, 107] width 26 height 17
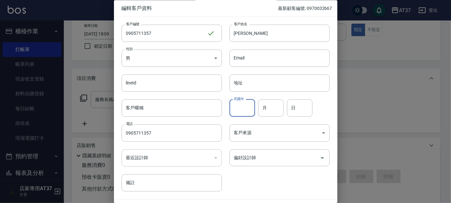
type input "7"
type input "93"
type input "3"
type input "23"
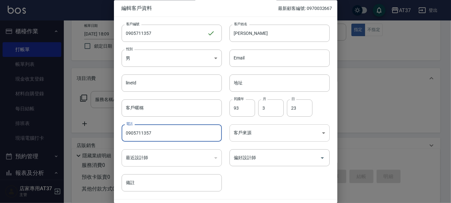
click at [283, 130] on body "AT37 登出 櫃檯作業 打帳單 帳單列表 現金收支登錄 材料自購登錄 每日結帳 排班表 現場電腦打卡 預約管理 預約管理 單日預約紀錄 單週預約紀錄 報表及…" at bounding box center [225, 120] width 451 height 310
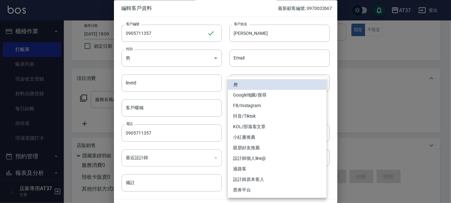
click at [274, 107] on li "FB/Instagram" at bounding box center [277, 105] width 99 height 11
type input "FB/Instagram"
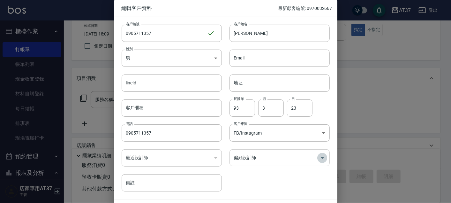
click at [319, 157] on icon "Open" at bounding box center [323, 158] width 8 height 8
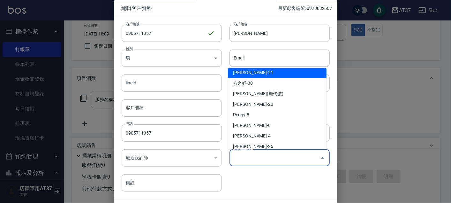
scroll to position [71, 0]
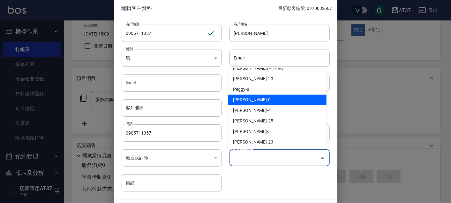
click at [264, 95] on li "賴郁雯-0" at bounding box center [277, 99] width 99 height 11
type input "賴郁雯"
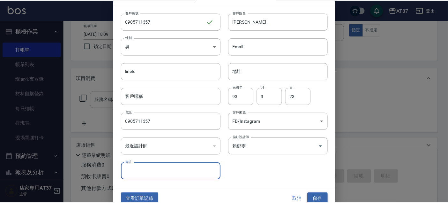
scroll to position [18, 0]
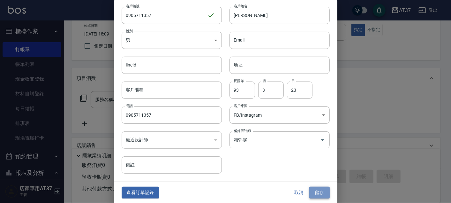
click at [319, 194] on button "儲存" at bounding box center [319, 192] width 20 height 12
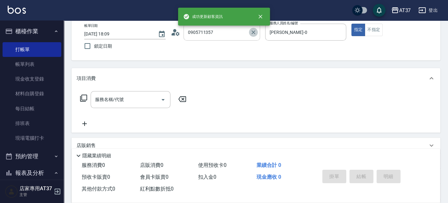
click at [254, 33] on icon "Clear" at bounding box center [253, 32] width 6 height 6
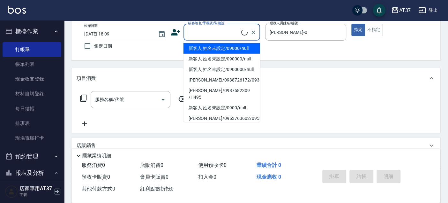
paste input "0905711357"
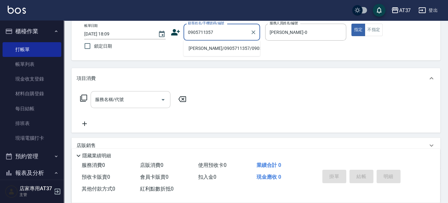
type input "0905711357"
click at [103, 104] on input "服務名稱/代號" at bounding box center [126, 99] width 64 height 11
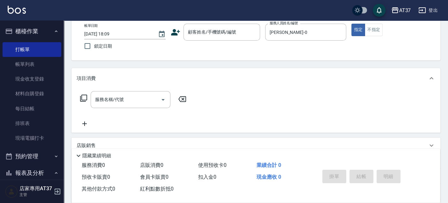
click at [82, 96] on icon at bounding box center [84, 98] width 8 height 8
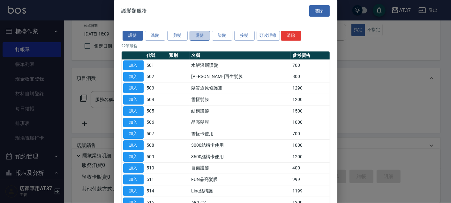
click at [200, 35] on button "燙髮" at bounding box center [200, 36] width 20 height 10
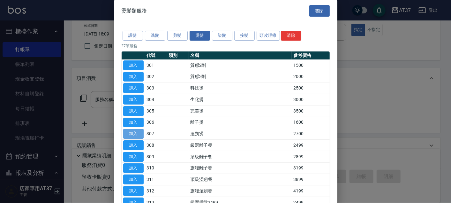
click at [137, 130] on button "加入" at bounding box center [133, 134] width 20 height 10
type input "溫朔燙(307)"
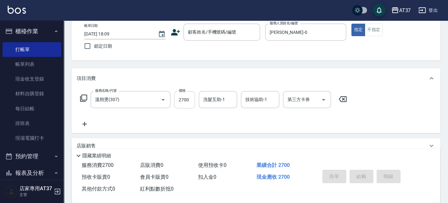
click at [181, 97] on input "2700" at bounding box center [184, 99] width 21 height 17
type input "3000"
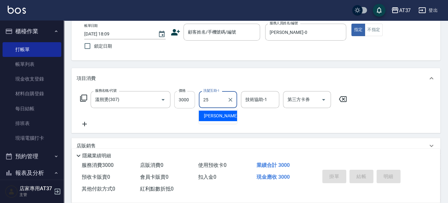
type input "子筠-25"
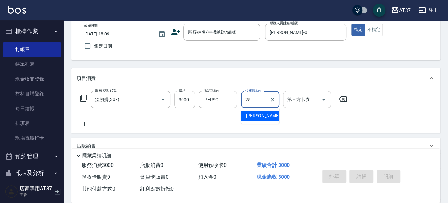
type input "子筠-25"
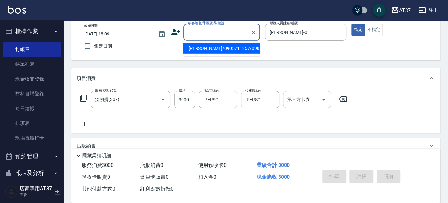
paste input "0905711357"
click at [228, 51] on li "王昱淇/0905711357/0905711357" at bounding box center [222, 48] width 77 height 11
type input "王昱淇/0905711357/0905711357"
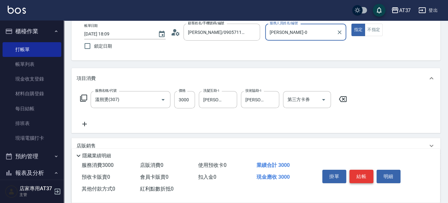
click at [365, 175] on button "結帳" at bounding box center [362, 175] width 24 height 13
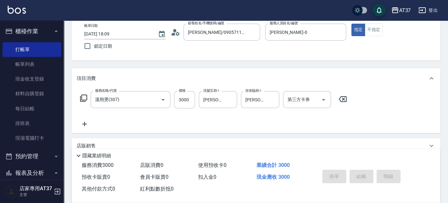
type input "2025/10/09 18:11"
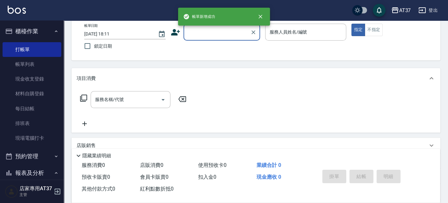
scroll to position [0, 0]
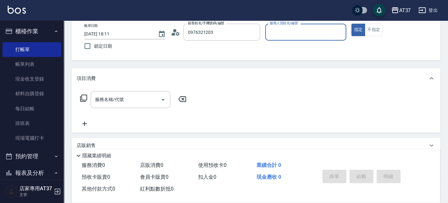
type input "何炤頤/0976321203/0976321203"
type input "NINA-0"
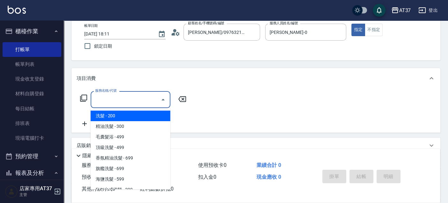
click at [124, 95] on input "服務名稱/代號" at bounding box center [126, 99] width 64 height 11
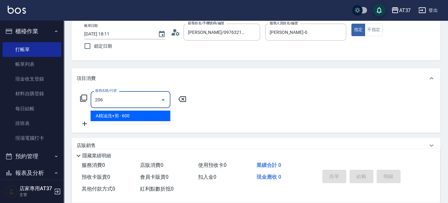
type input "A精油洗+剪(206)"
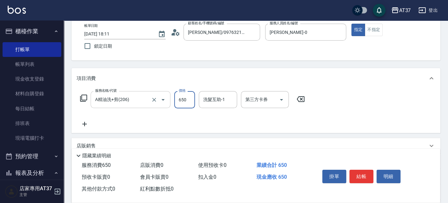
type input "650"
click at [356, 176] on button "結帳" at bounding box center [362, 175] width 24 height 13
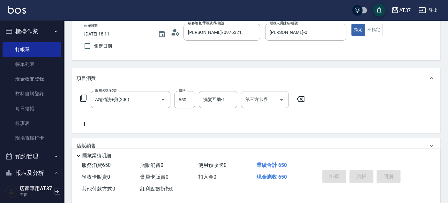
type input "2025/10/09 18:12"
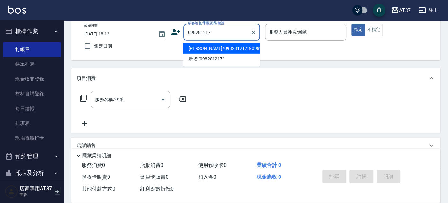
click at [217, 51] on li "張瑞瑜/0982812173/0982812173" at bounding box center [222, 48] width 77 height 11
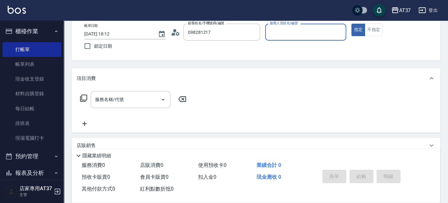
type input "張瑞瑜/0982812173/0982812173"
type input "NINA-0"
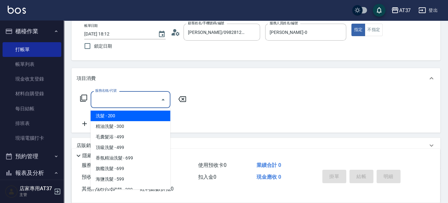
click at [123, 102] on input "服務名稱/代號" at bounding box center [126, 99] width 64 height 11
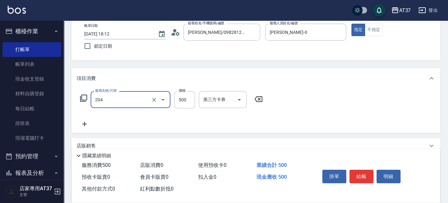
type input "A級洗+剪(204)"
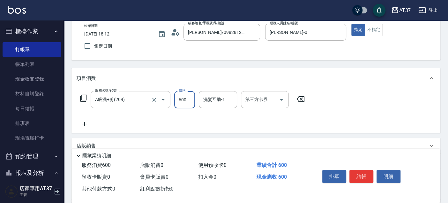
type input "600"
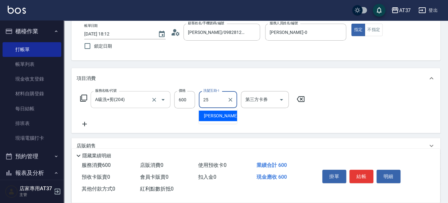
type input "子筠-25"
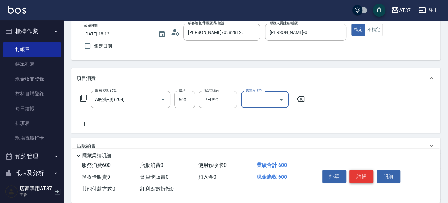
click at [357, 178] on button "結帳" at bounding box center [362, 175] width 24 height 13
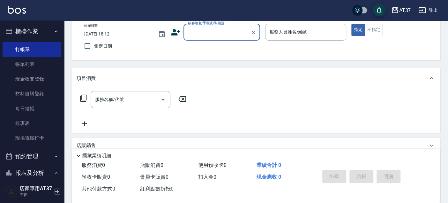
click at [215, 27] on input "顧客姓名/手機號碼/編號" at bounding box center [216, 31] width 61 height 11
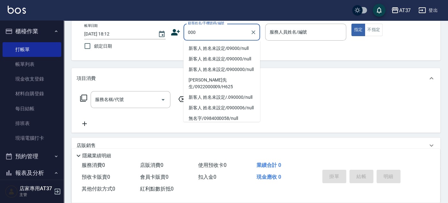
click at [217, 47] on li "新客人 姓名未設定/09000/null" at bounding box center [222, 48] width 77 height 11
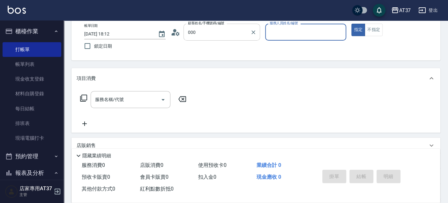
type input "新客人 姓名未設定/09000/null"
click at [292, 33] on input "服務人員姓名/編號" at bounding box center [306, 31] width 76 height 11
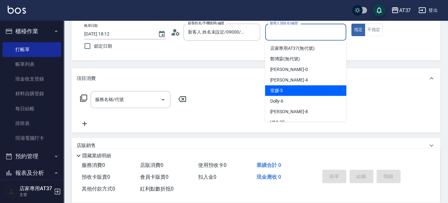
click at [330, 92] on div "室媛 -5" at bounding box center [305, 90] width 81 height 11
type input "室媛-5"
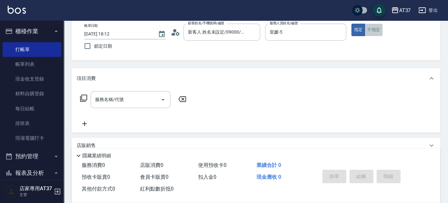
click at [367, 29] on button "不指定" at bounding box center [374, 30] width 18 height 12
click at [125, 102] on input "服務名稱/代號" at bounding box center [126, 99] width 64 height 11
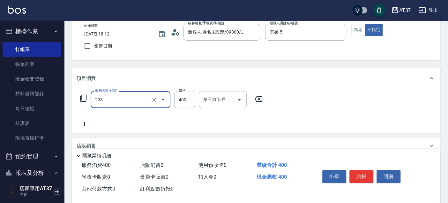
type input "B級洗+剪(203)"
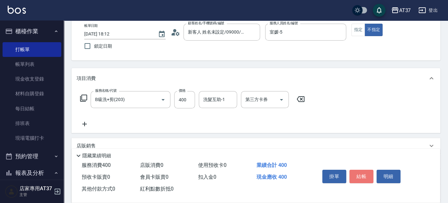
click at [363, 171] on button "結帳" at bounding box center [362, 175] width 24 height 13
type input "2025/10/09 18:16"
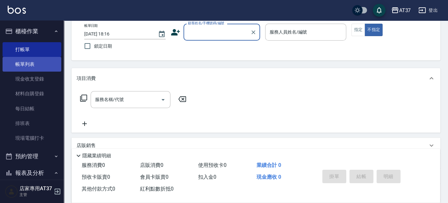
click at [50, 63] on link "帳單列表" at bounding box center [32, 64] width 59 height 15
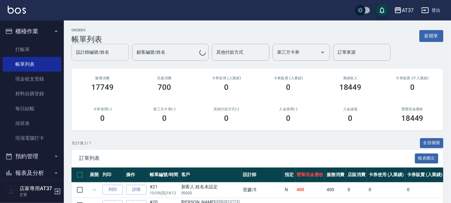
click at [109, 55] on div "設計師編號/姓名 設計師編號/姓名" at bounding box center [99, 52] width 57 height 17
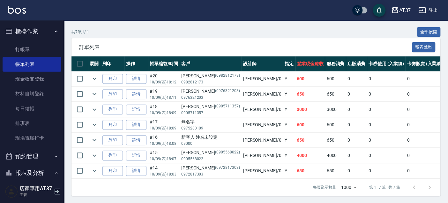
scroll to position [142, 0]
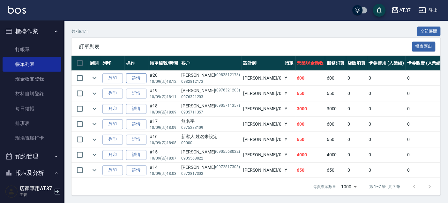
type input "NINA-0"
click at [134, 76] on link "詳情" at bounding box center [136, 78] width 20 height 10
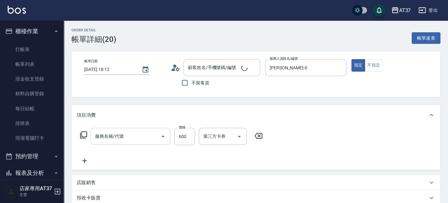
type input "2025/10/09 18:12"
type input "NINA-0"
type input "A級洗+剪(204)"
type input "張瑞瑜/0982812173/0982812173"
click at [187, 139] on input "600" at bounding box center [184, 136] width 21 height 17
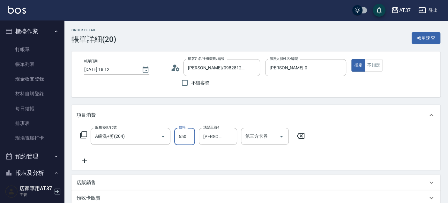
type input "650"
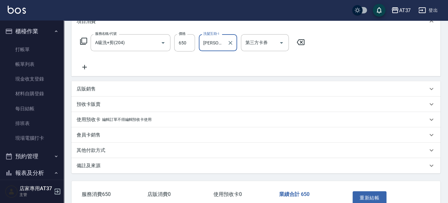
scroll to position [132, 0]
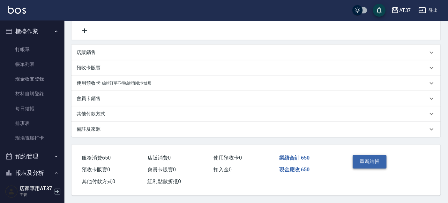
click at [365, 157] on button "重新結帳" at bounding box center [370, 160] width 34 height 13
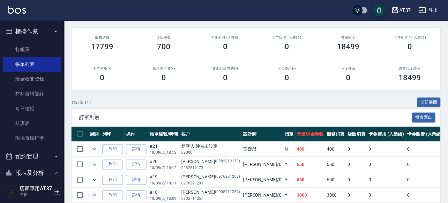
scroll to position [106, 0]
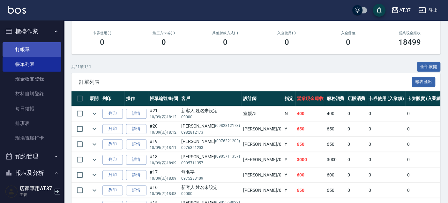
click at [18, 46] on link "打帳單" at bounding box center [32, 49] width 59 height 15
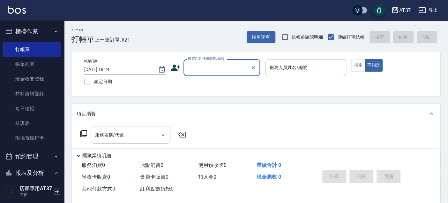
click at [213, 63] on input "顧客姓名/手機號碼/編號" at bounding box center [216, 67] width 61 height 11
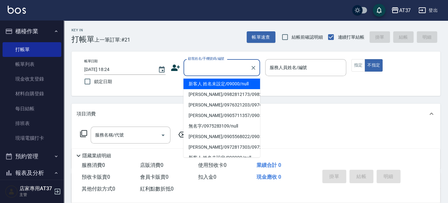
click at [222, 79] on li "新客人 姓名未設定/09000/null" at bounding box center [222, 84] width 77 height 11
type input "新客人 姓名未設定/09000/null"
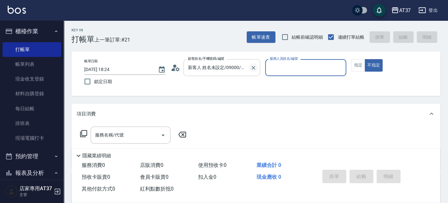
click at [253, 67] on icon "Clear" at bounding box center [254, 68] width 4 height 4
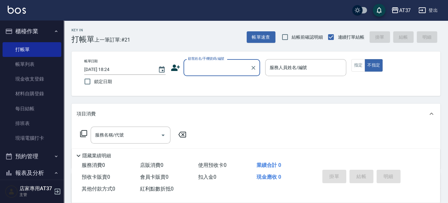
click at [206, 68] on input "顧客姓名/手機號碼/編號" at bounding box center [216, 67] width 61 height 11
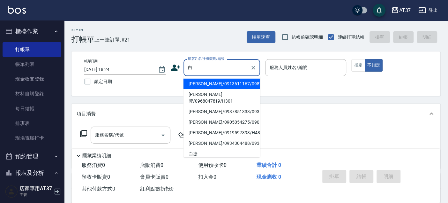
click at [207, 85] on li "白依玟/0913611167/0987163805" at bounding box center [222, 84] width 77 height 11
type input "白依玟/0913611167/0987163805"
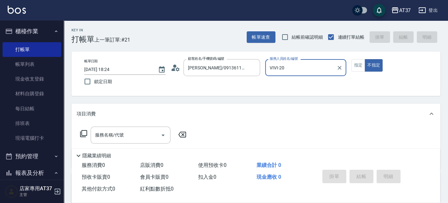
type input "VIVI-20"
click at [362, 64] on button "指定" at bounding box center [358, 65] width 14 height 12
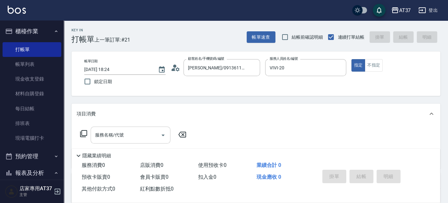
click at [132, 129] on input "服務名稱/代號" at bounding box center [126, 134] width 64 height 11
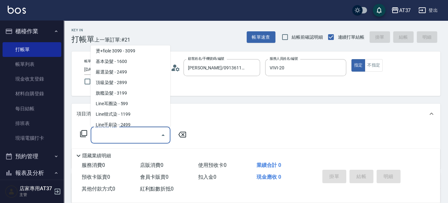
scroll to position [674, 0]
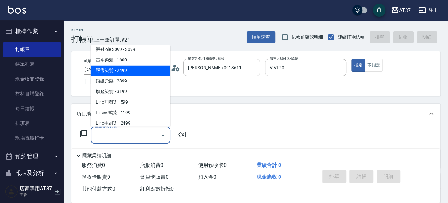
click at [125, 71] on span "嚴選染髮 - 2499" at bounding box center [131, 70] width 80 height 11
type input "嚴選染髮(402)"
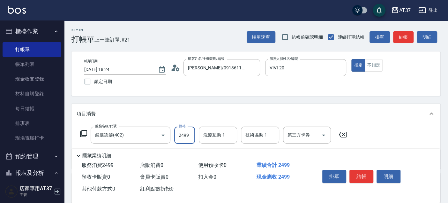
click at [189, 132] on input "2499" at bounding box center [184, 134] width 21 height 17
type input "2500"
click at [212, 137] on div "洗髮互助-1 洗髮互助-1" at bounding box center [218, 134] width 38 height 17
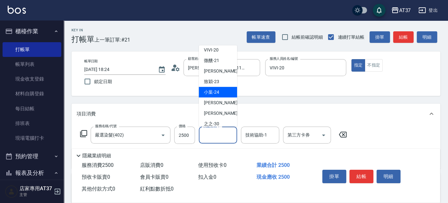
scroll to position [106, 0]
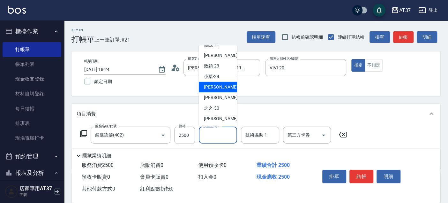
click at [216, 90] on span "子筠 -25" at bounding box center [224, 87] width 40 height 7
type input "子筠-25"
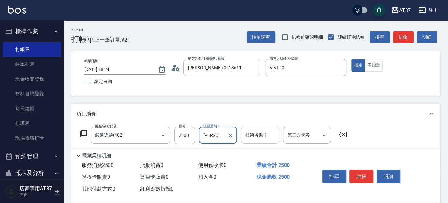
click at [256, 129] on div "技術協助-1" at bounding box center [260, 134] width 38 height 17
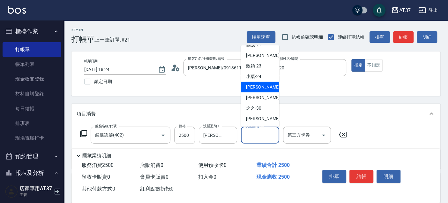
click at [259, 90] on span "子筠 -25" at bounding box center [266, 87] width 40 height 7
type input "子筠-25"
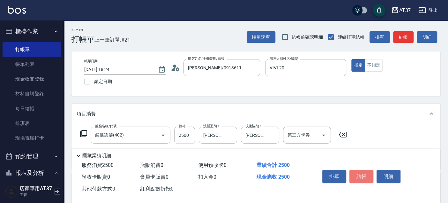
click at [357, 171] on button "結帳" at bounding box center [362, 175] width 24 height 13
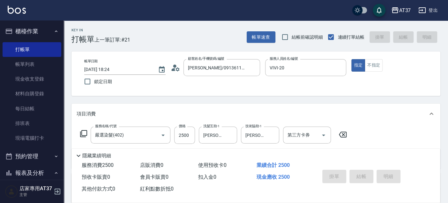
type input "2025/10/09 18:26"
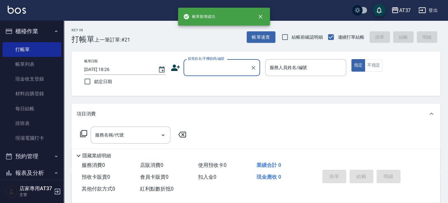
scroll to position [0, 0]
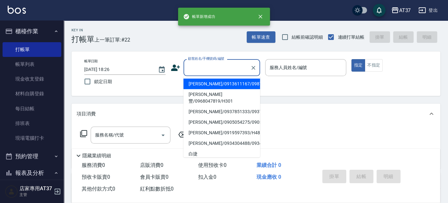
click at [198, 69] on input "顧客姓名/手機號碼/編號" at bounding box center [216, 67] width 61 height 11
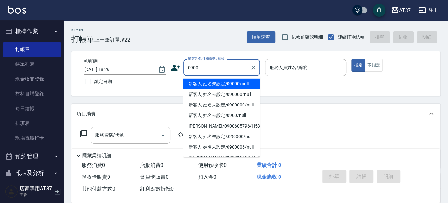
click at [224, 83] on li "新客人 姓名未設定/09000/null" at bounding box center [222, 84] width 77 height 11
type input "新客人 姓名未設定/09000/null"
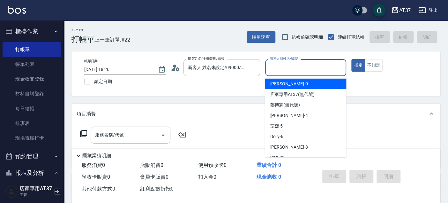
click at [281, 69] on input "服務人員姓名/編號" at bounding box center [306, 67] width 76 height 11
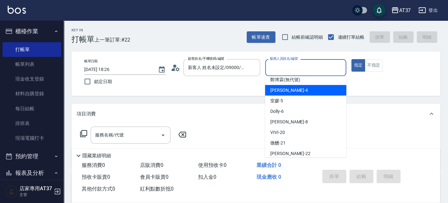
scroll to position [35, 0]
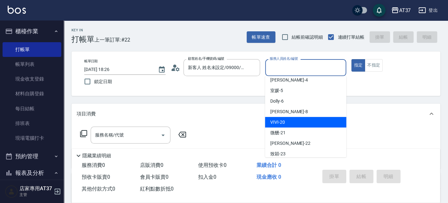
click at [285, 123] on div "VIVI -20" at bounding box center [305, 122] width 81 height 11
type input "VIVI-20"
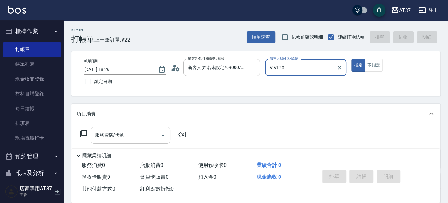
click at [102, 133] on div "服務名稱/代號 服務名稱/代號" at bounding box center [131, 134] width 80 height 17
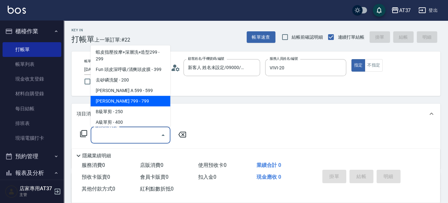
scroll to position [142, 0]
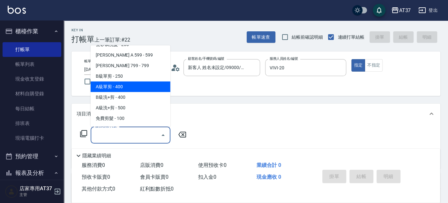
click at [123, 86] on span "A級單剪 - 400" at bounding box center [131, 86] width 80 height 11
type input "A級單剪(202)"
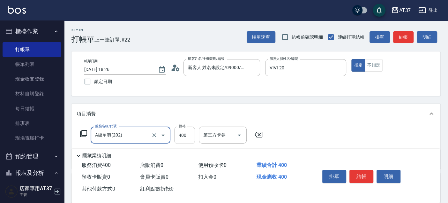
click at [189, 139] on input "400" at bounding box center [184, 134] width 21 height 17
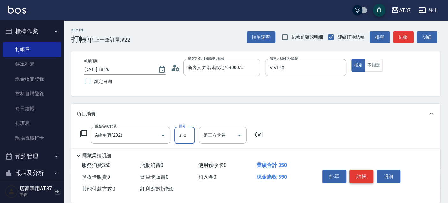
type input "350"
click at [358, 175] on button "結帳" at bounding box center [362, 175] width 24 height 13
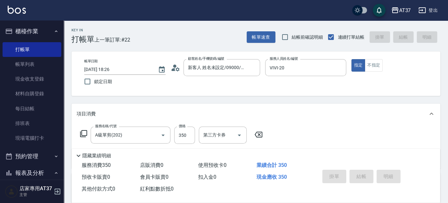
type input "2025/10/09 18:27"
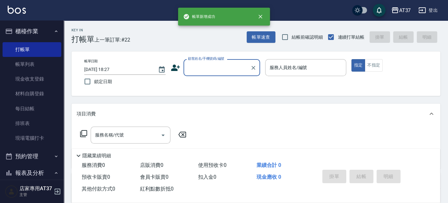
scroll to position [0, 0]
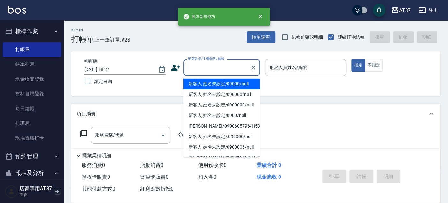
click at [207, 70] on input "顧客姓名/手機號碼/編號" at bounding box center [216, 67] width 61 height 11
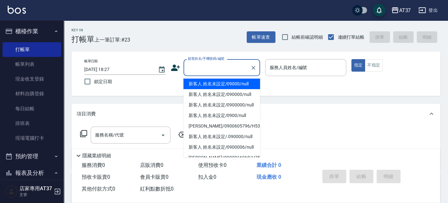
click at [220, 84] on li "新客人 姓名未設定/09000/null" at bounding box center [222, 84] width 77 height 11
type input "新客人 姓名未設定/09000/null"
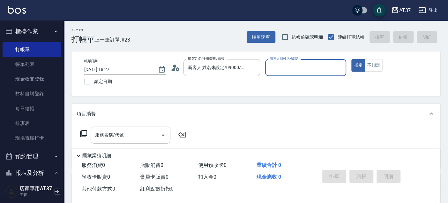
click at [290, 66] on input "服務人員姓名/編號" at bounding box center [306, 67] width 76 height 11
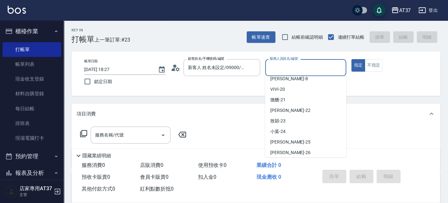
scroll to position [71, 0]
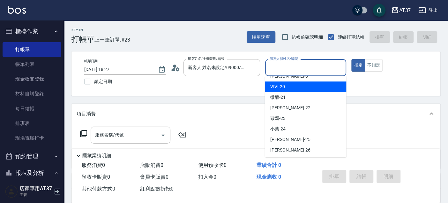
click at [292, 82] on div "VIVI -20" at bounding box center [305, 86] width 81 height 11
type input "VIVI-20"
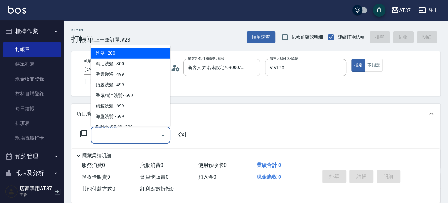
click at [124, 134] on input "服務名稱/代號" at bounding box center [126, 134] width 64 height 11
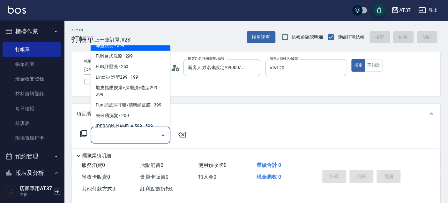
scroll to position [177, 0]
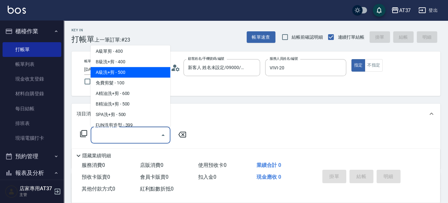
click at [130, 76] on span "A級洗+剪 - 500" at bounding box center [131, 72] width 80 height 11
type input "A級洗+剪(204)"
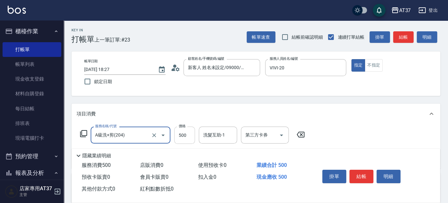
click at [186, 134] on input "500" at bounding box center [184, 134] width 21 height 17
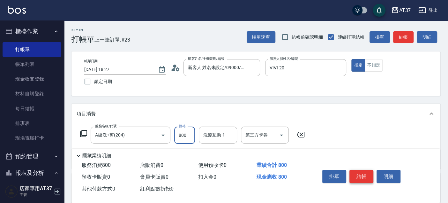
type input "800"
click at [362, 169] on button "結帳" at bounding box center [362, 175] width 24 height 13
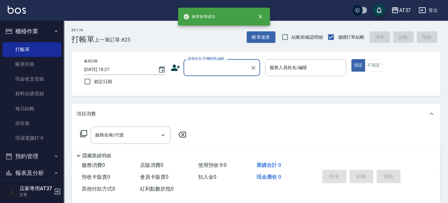
scroll to position [0, 0]
click at [216, 65] on input "顧客姓名/手機號碼/編號" at bounding box center [216, 67] width 61 height 11
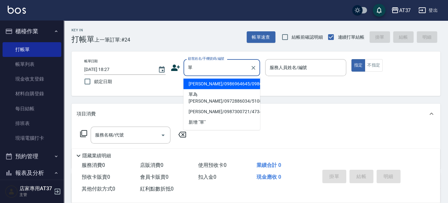
click at [214, 87] on li "單椀蘭/0986964645/0986964645" at bounding box center [222, 84] width 77 height 11
type input "單椀蘭/0986964645/0986964645"
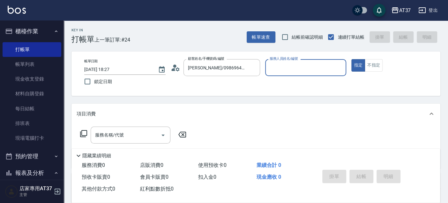
type input "VIVI-20"
click at [134, 142] on div "服務名稱/代號" at bounding box center [131, 134] width 80 height 17
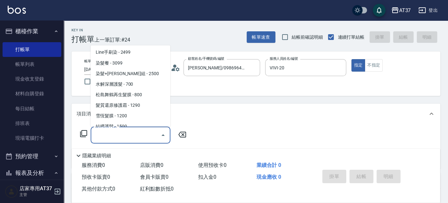
scroll to position [816, 0]
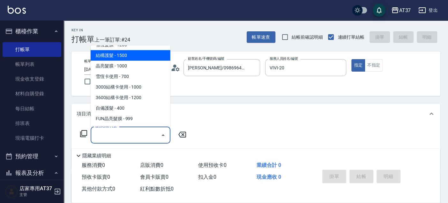
click at [127, 56] on span "結構護髮 - 1500" at bounding box center [131, 55] width 80 height 11
type input "結構護髮(505)"
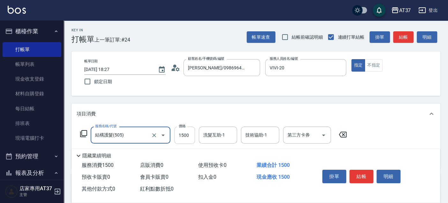
click at [190, 134] on input "1500" at bounding box center [184, 134] width 21 height 17
type input "1300"
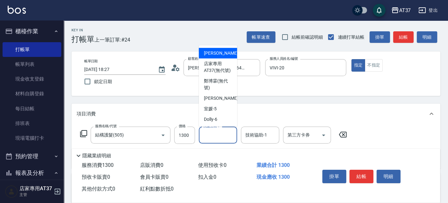
click at [212, 140] on input "洗髮互助-1" at bounding box center [218, 134] width 33 height 11
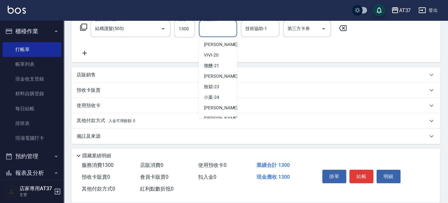
scroll to position [41, 0]
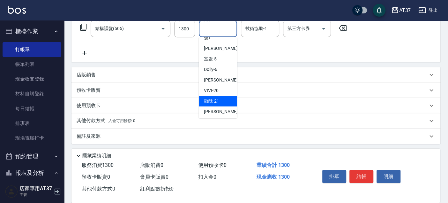
click at [214, 104] on span "微醺 -21" at bounding box center [211, 101] width 15 height 7
type input "微醺-21"
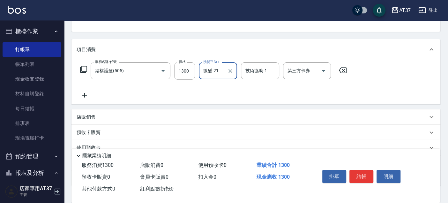
scroll to position [0, 0]
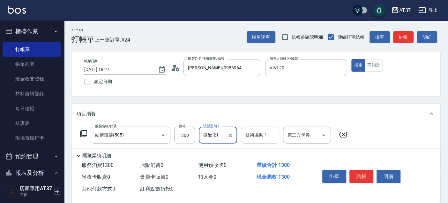
click at [262, 132] on div "技術協助-1 技術協助-1" at bounding box center [260, 134] width 38 height 17
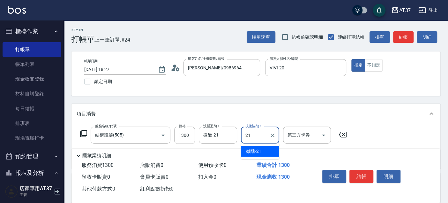
click at [256, 154] on span "微醺 -21" at bounding box center [253, 151] width 15 height 7
type input "微醺-21"
click at [364, 176] on button "結帳" at bounding box center [362, 175] width 24 height 13
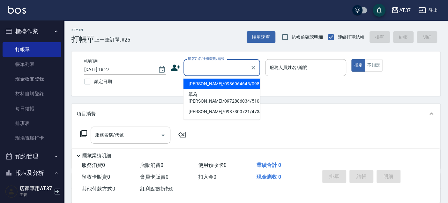
click at [199, 67] on input "顧客姓名/手機號碼/編號" at bounding box center [216, 67] width 61 height 11
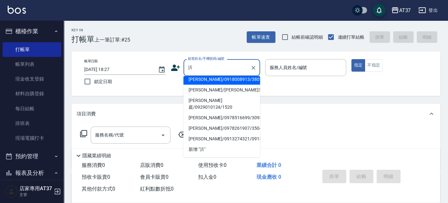
scroll to position [60, 0]
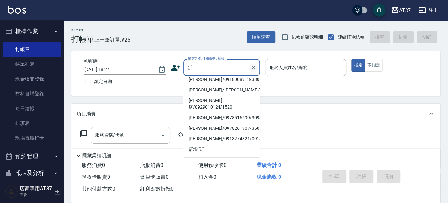
click at [253, 66] on icon "Clear" at bounding box center [253, 67] width 6 height 6
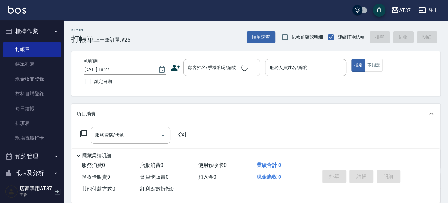
click at [285, 108] on div "項目消費" at bounding box center [255, 113] width 369 height 20
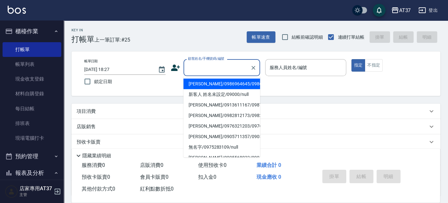
click at [207, 70] on input "顧客姓名/手機號碼/編號" at bounding box center [216, 67] width 61 height 11
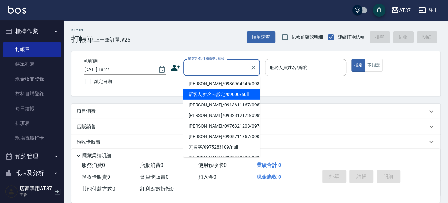
click at [211, 98] on li "新客人 姓名未設定/09000/null" at bounding box center [222, 94] width 77 height 11
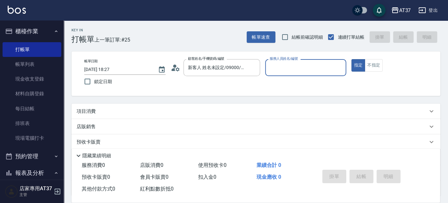
click at [291, 65] on input "服務人員姓名/編號" at bounding box center [306, 67] width 76 height 11
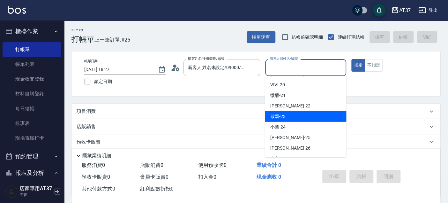
scroll to position [57, 0]
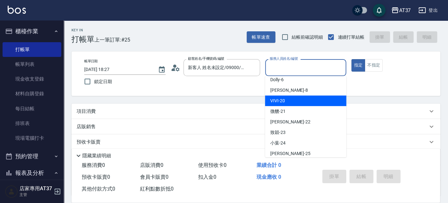
click at [294, 101] on div "VIVI -20" at bounding box center [305, 100] width 81 height 11
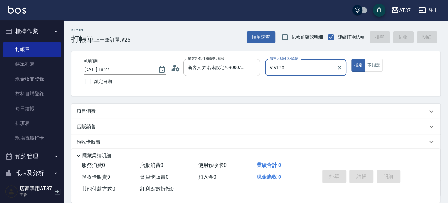
click at [94, 110] on p "項目消費" at bounding box center [86, 111] width 19 height 7
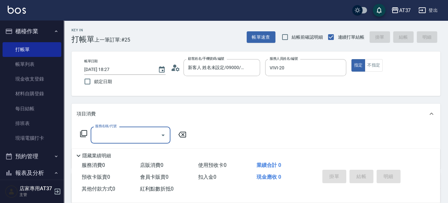
scroll to position [0, 0]
click at [110, 128] on div "服務名稱/代號" at bounding box center [131, 134] width 80 height 17
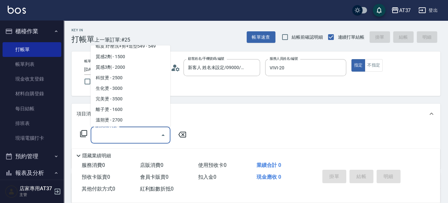
scroll to position [283, 0]
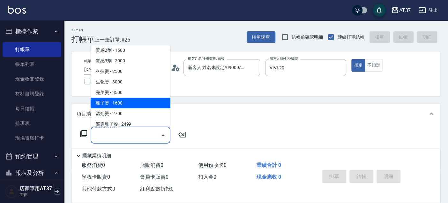
click at [117, 102] on span "離子燙 - 1600" at bounding box center [131, 103] width 80 height 11
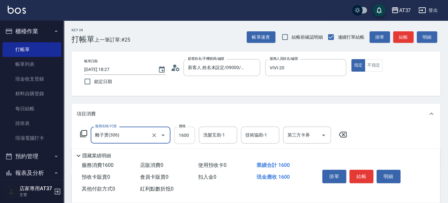
click at [194, 138] on input "1600" at bounding box center [184, 134] width 21 height 17
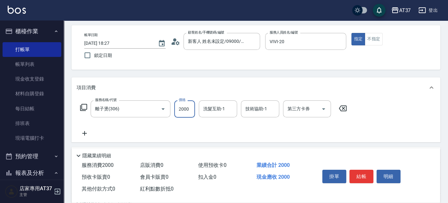
scroll to position [35, 0]
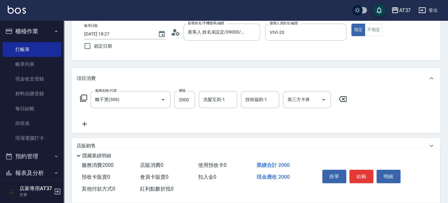
click at [83, 124] on icon at bounding box center [84, 124] width 4 height 4
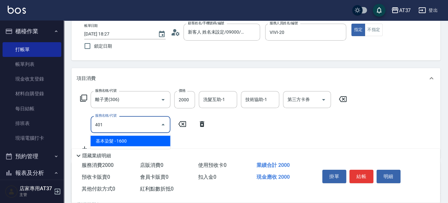
click at [102, 141] on span "基本染髮 - 1600" at bounding box center [131, 140] width 80 height 11
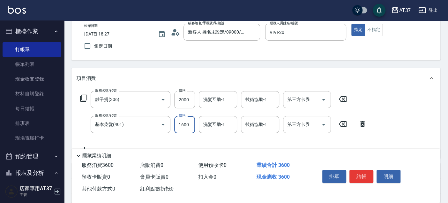
click at [191, 122] on input "1600" at bounding box center [184, 124] width 21 height 17
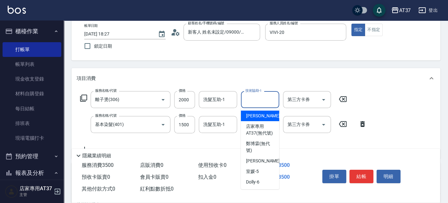
click at [253, 97] on input "技術協助-1" at bounding box center [260, 99] width 33 height 11
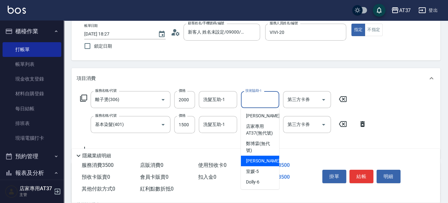
scroll to position [71, 0]
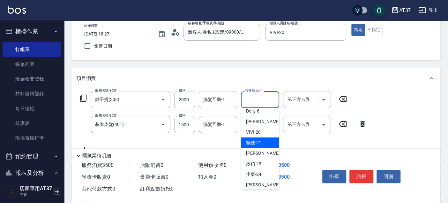
click at [259, 146] on span "微醺 -21" at bounding box center [253, 142] width 15 height 7
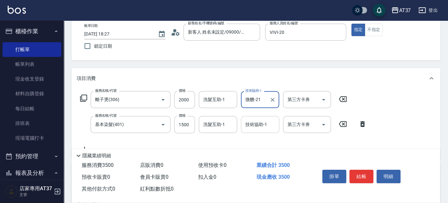
click at [262, 125] on input "技術協助-1" at bounding box center [260, 124] width 33 height 11
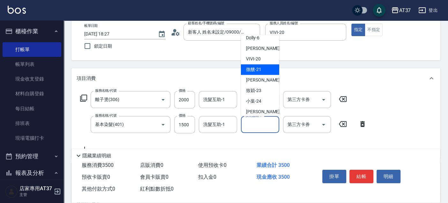
click at [261, 73] on span "微醺 -21" at bounding box center [253, 69] width 15 height 7
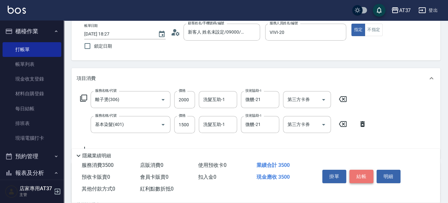
click at [359, 178] on button "結帳" at bounding box center [362, 175] width 24 height 13
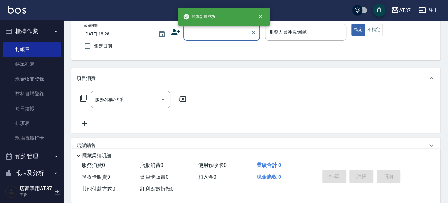
scroll to position [0, 0]
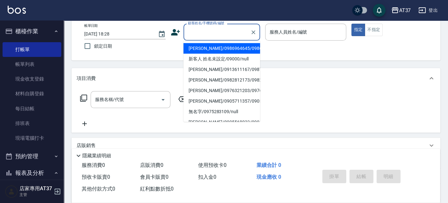
click at [203, 30] on input "顧客姓名/手機號碼/編號" at bounding box center [216, 31] width 61 height 11
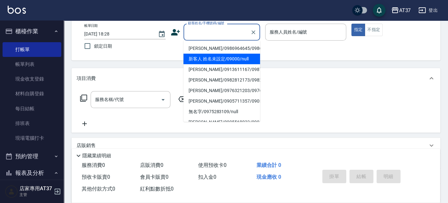
click at [222, 62] on li "新客人 姓名未設定/09000/null" at bounding box center [222, 59] width 77 height 11
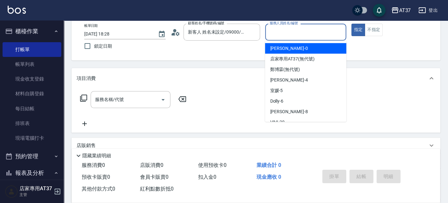
click at [313, 29] on input "服務人員姓名/編號" at bounding box center [306, 31] width 76 height 11
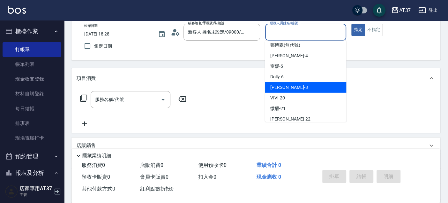
scroll to position [35, 0]
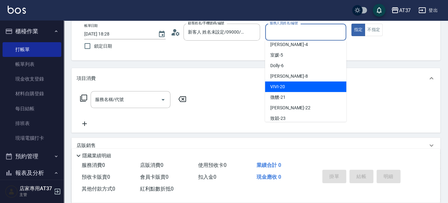
click at [293, 87] on div "VIVI -20" at bounding box center [305, 86] width 81 height 11
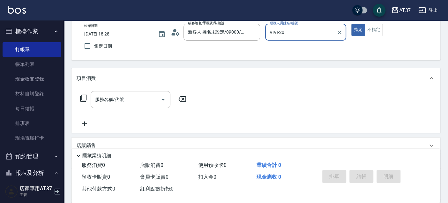
click at [139, 100] on input "服務名稱/代號" at bounding box center [126, 99] width 64 height 11
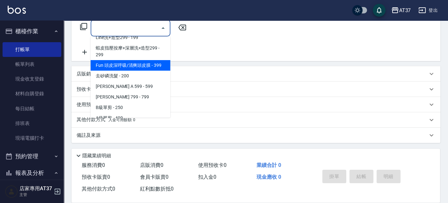
scroll to position [142, 0]
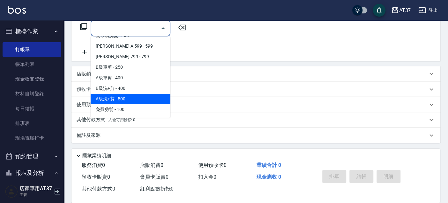
click at [134, 96] on span "A級洗+剪 - 500" at bounding box center [131, 99] width 80 height 11
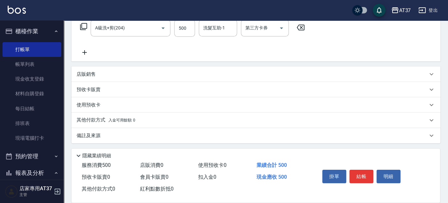
click at [86, 53] on icon at bounding box center [85, 53] width 16 height 8
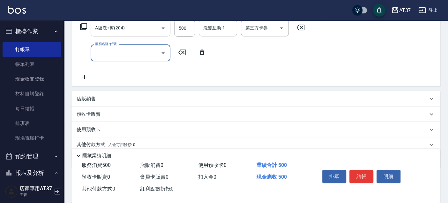
click at [128, 54] on input "服務名稱/代號" at bounding box center [126, 52] width 64 height 11
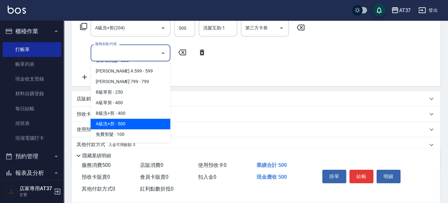
click at [131, 123] on span "A級洗+剪 - 500" at bounding box center [131, 123] width 80 height 11
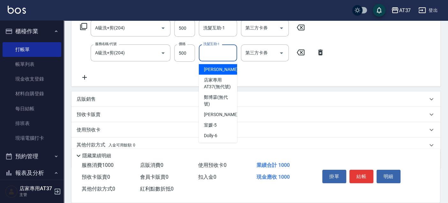
click at [209, 55] on input "洗髮互助-1" at bounding box center [218, 52] width 33 height 11
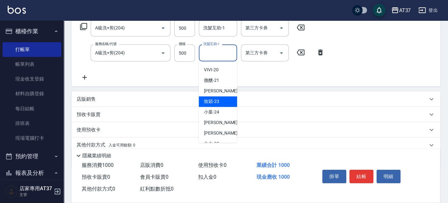
scroll to position [71, 0]
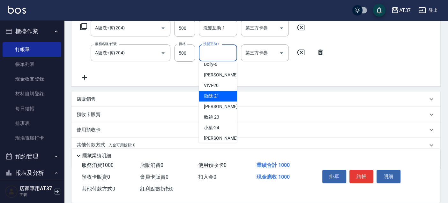
click at [220, 101] on div "微醺 -21" at bounding box center [218, 96] width 38 height 11
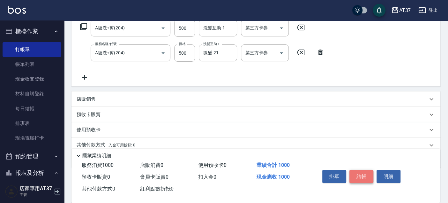
click at [361, 174] on button "結帳" at bounding box center [362, 175] width 24 height 13
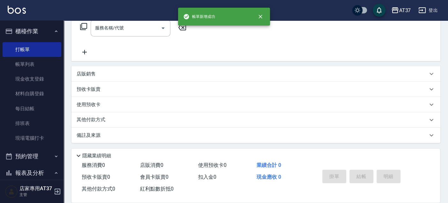
scroll to position [0, 0]
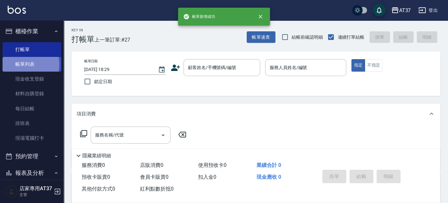
click at [23, 64] on link "帳單列表" at bounding box center [32, 64] width 59 height 15
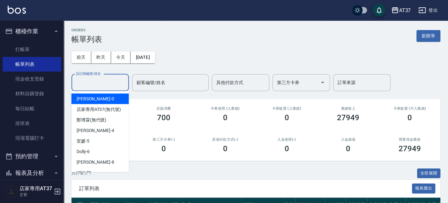
click at [95, 85] on input "設計師編號/姓名" at bounding box center [100, 82] width 52 height 11
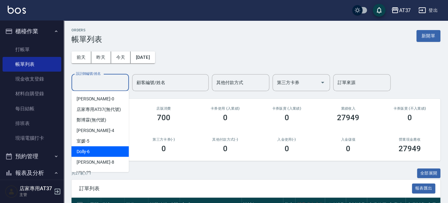
scroll to position [35, 0]
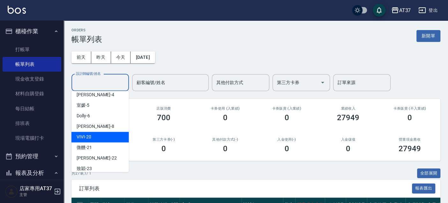
click at [98, 141] on div "VIVI -20" at bounding box center [99, 137] width 57 height 11
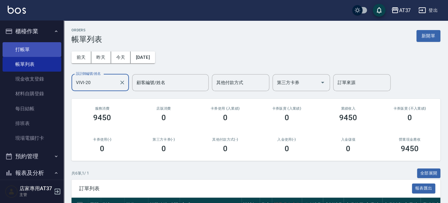
click at [30, 50] on link "打帳單" at bounding box center [32, 49] width 59 height 15
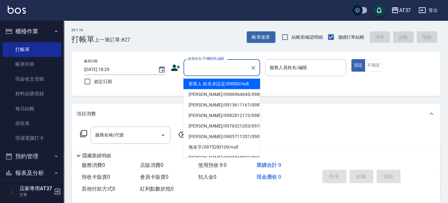
click at [201, 68] on input "顧客姓名/手機號碼/編號" at bounding box center [216, 67] width 61 height 11
click at [211, 85] on li "新客人 姓名未設定/09000/null" at bounding box center [222, 84] width 77 height 11
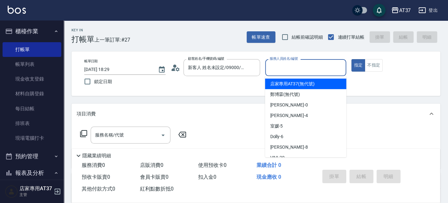
click at [294, 71] on input "服務人員姓名/編號" at bounding box center [306, 67] width 76 height 11
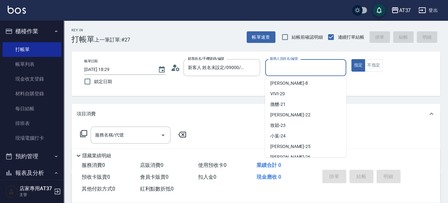
scroll to position [71, 0]
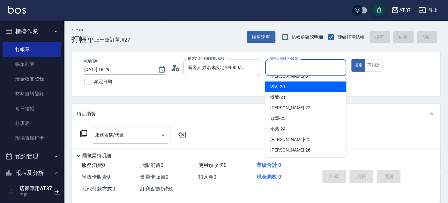
click at [284, 85] on div "VIVI -20" at bounding box center [305, 86] width 81 height 11
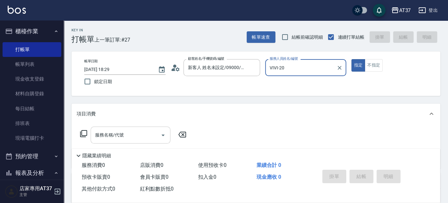
click at [116, 136] on input "服務名稱/代號" at bounding box center [126, 134] width 64 height 11
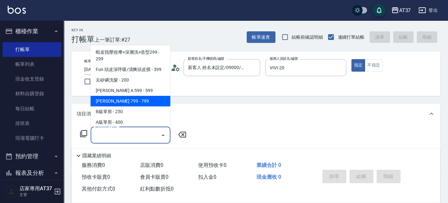
scroll to position [142, 0]
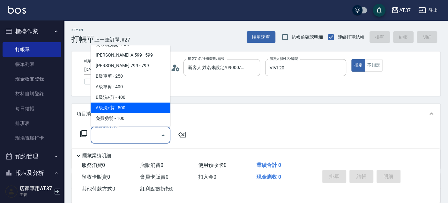
click at [118, 106] on span "A級洗+剪 - 500" at bounding box center [131, 107] width 80 height 11
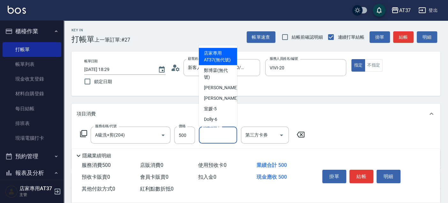
click at [207, 136] on input "洗髮互助-1" at bounding box center [218, 134] width 33 height 11
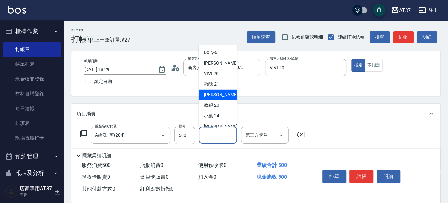
scroll to position [71, 0]
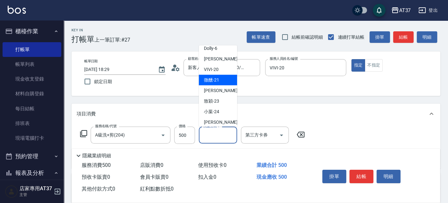
click at [217, 82] on div "微醺 -21" at bounding box center [218, 80] width 38 height 11
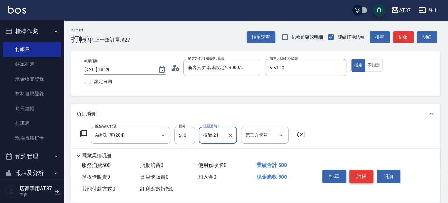
click at [364, 174] on button "結帳" at bounding box center [362, 175] width 24 height 13
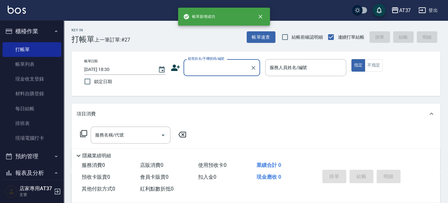
scroll to position [0, 0]
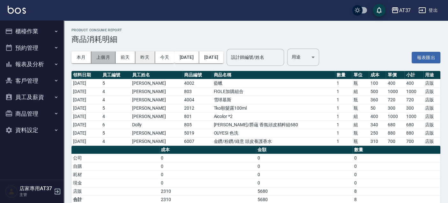
drag, startPoint x: 105, startPoint y: 54, endPoint x: 140, endPoint y: 54, distance: 35.4
click at [104, 54] on button "上個月" at bounding box center [103, 57] width 24 height 12
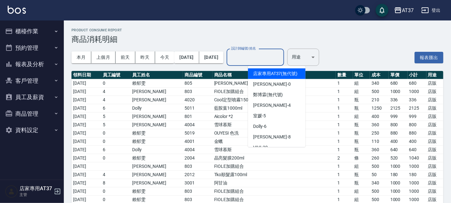
click at [264, 55] on div "設計師編號/姓名 設計師編號/姓名" at bounding box center [255, 57] width 57 height 17
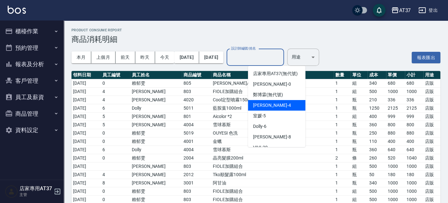
click at [276, 110] on div "[PERSON_NAME] -4" at bounding box center [276, 105] width 57 height 11
type input "[PERSON_NAME]-4"
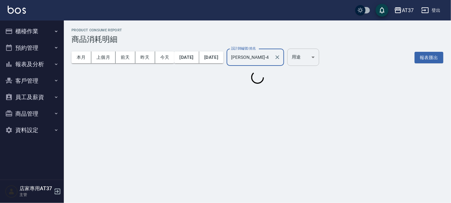
click at [318, 49] on body "AT37 登出 櫃檯作業 打帳單 帳單列表 現金收支登錄 材料自購登錄 每日結帳 排班表 現場電腦打卡 預約管理 預約管理 單日預約紀錄 單週預約紀錄 報表及…" at bounding box center [225, 101] width 451 height 203
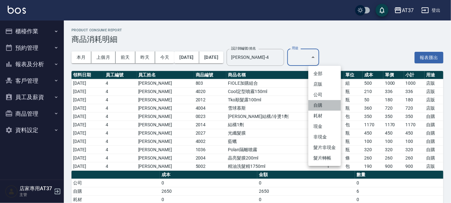
click at [326, 102] on li "自購" at bounding box center [324, 105] width 33 height 11
type input "自購"
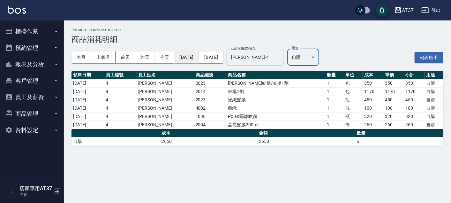
click at [199, 59] on button "[DATE]" at bounding box center [186, 57] width 25 height 12
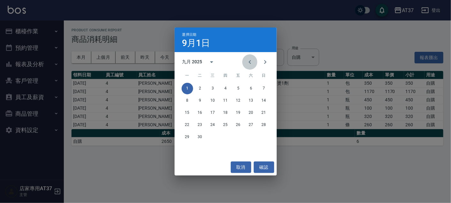
click at [253, 60] on button "Previous month" at bounding box center [249, 61] width 15 height 15
click at [236, 87] on button "1" at bounding box center [238, 88] width 11 height 11
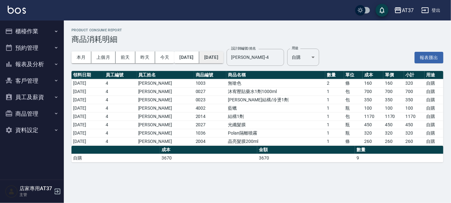
click at [223, 59] on button "[DATE]" at bounding box center [211, 57] width 24 height 12
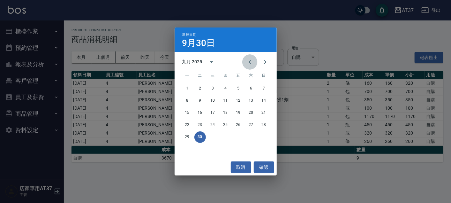
click at [251, 64] on icon "Previous month" at bounding box center [250, 62] width 8 height 8
click at [262, 134] on button "31" at bounding box center [263, 136] width 11 height 11
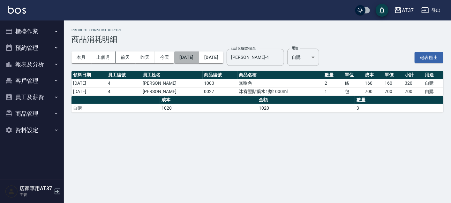
click at [183, 58] on button "[DATE]" at bounding box center [186, 57] width 25 height 12
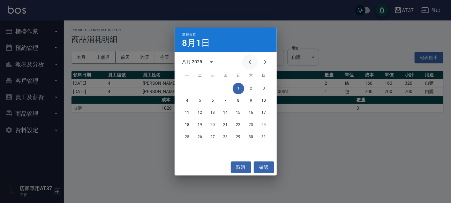
click at [248, 61] on icon "Previous month" at bounding box center [250, 62] width 8 height 8
click at [198, 87] on button "1" at bounding box center [199, 88] width 11 height 11
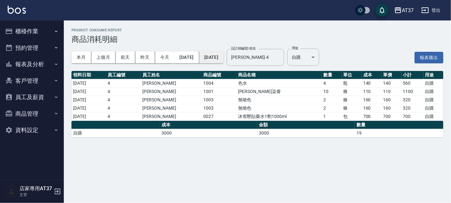
click at [223, 59] on button "[DATE]" at bounding box center [211, 57] width 24 height 12
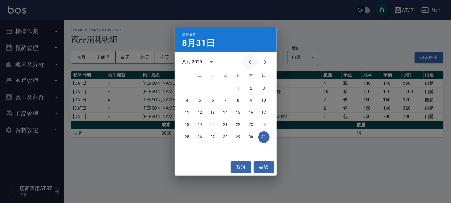
click at [249, 63] on icon "Previous month" at bounding box center [250, 62] width 8 height 8
click at [229, 137] on button "31" at bounding box center [225, 136] width 11 height 11
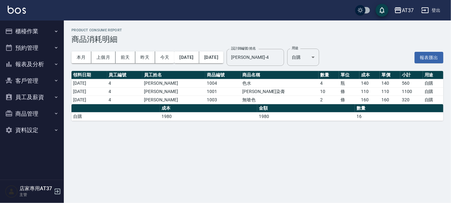
click at [29, 66] on button "報表及分析" at bounding box center [32, 64] width 59 height 17
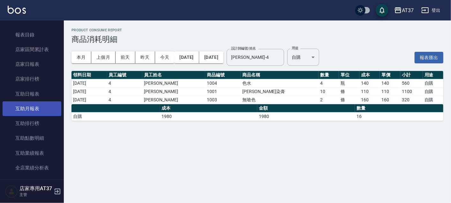
scroll to position [71, 0]
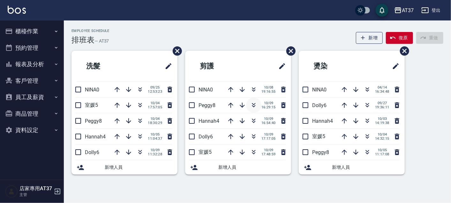
click at [253, 104] on icon "button" at bounding box center [254, 105] width 8 height 8
